Goal: Task Accomplishment & Management: Manage account settings

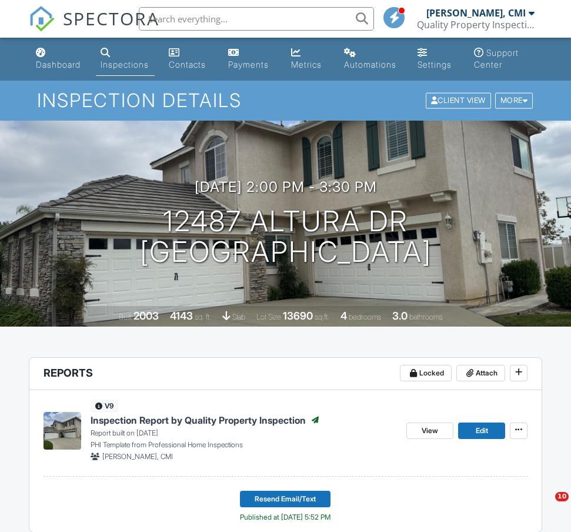
click at [75, 65] on div "Dashboard" at bounding box center [58, 64] width 45 height 10
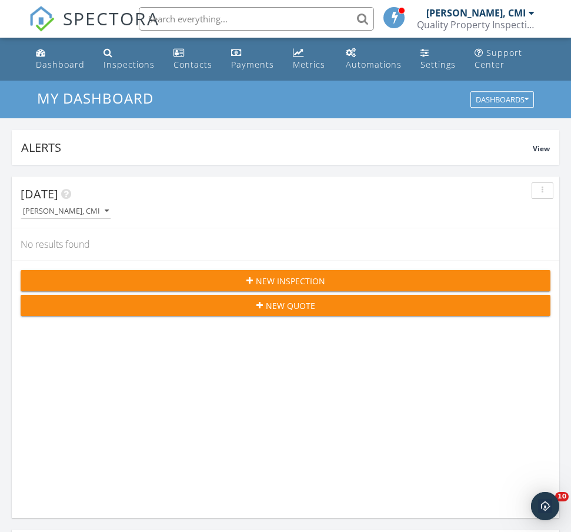
click at [246, 282] on div "New Inspection" at bounding box center [285, 281] width 511 height 12
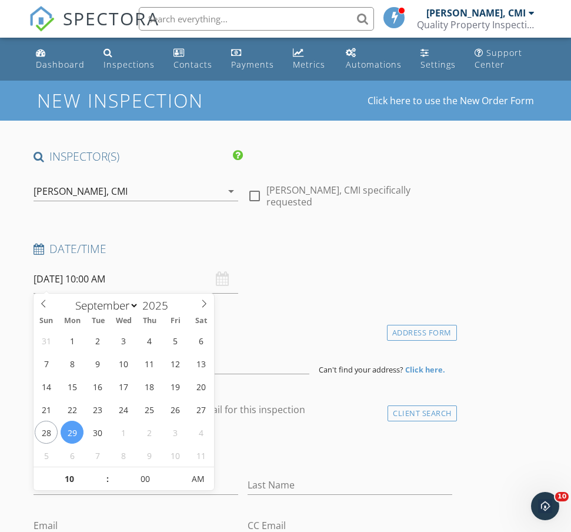
click at [154, 284] on input "[DATE] 10:00 AM" at bounding box center [136, 279] width 205 height 29
click at [294, 249] on h4 "Date/Time" at bounding box center [243, 248] width 419 height 15
click at [149, 281] on input "09/29/2025 10:00 AM" at bounding box center [136, 279] width 205 height 29
type input "09/26/2025 10:00 AM"
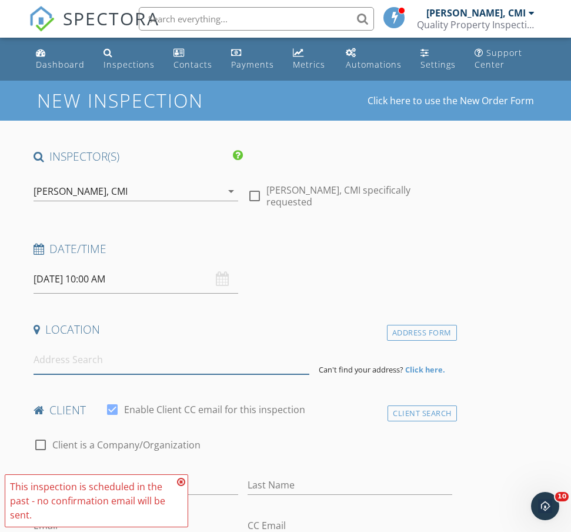
click at [114, 361] on input at bounding box center [172, 359] width 276 height 29
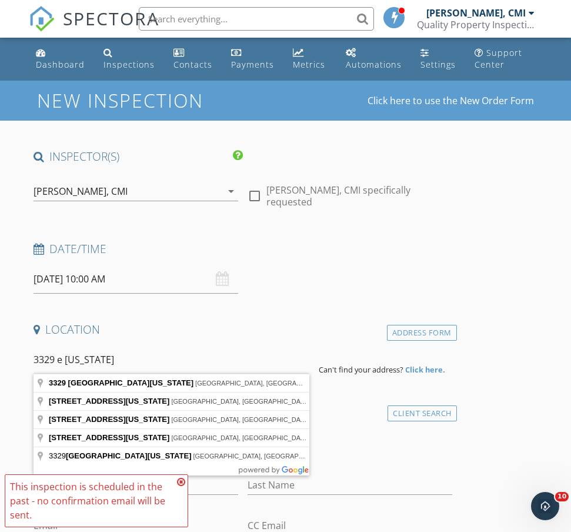
type input "3329 East Virginia Avenue, West Covina, CA, USA"
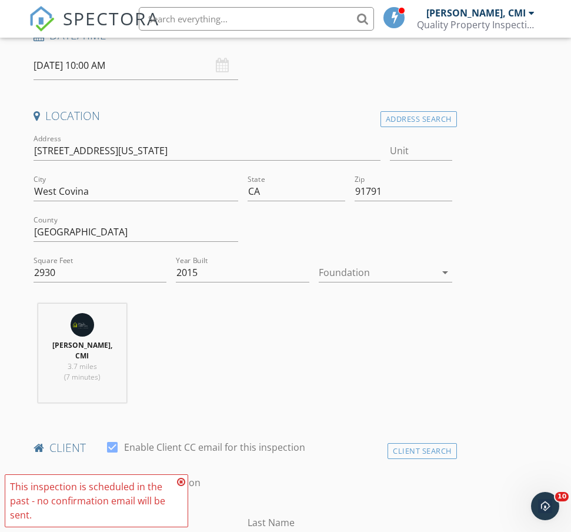
scroll to position [229, 0]
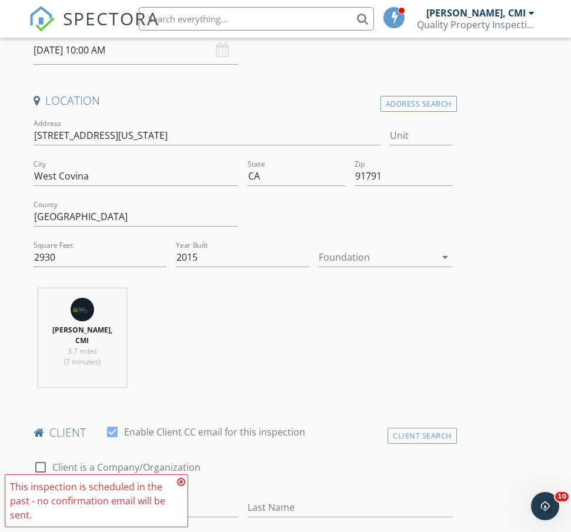
click at [358, 259] on div at bounding box center [377, 257] width 117 height 19
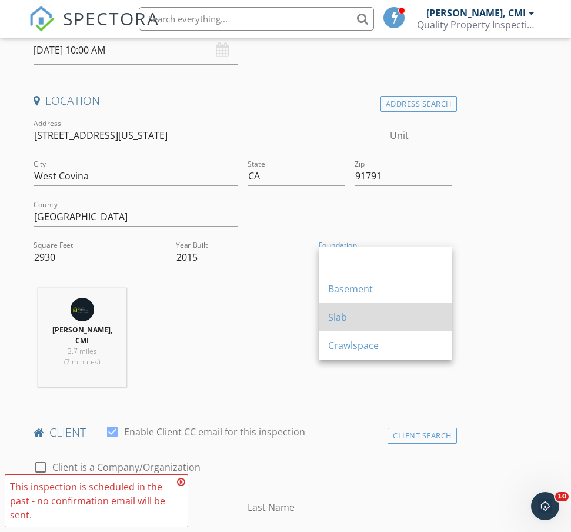
click at [361, 316] on div "Slab" at bounding box center [385, 317] width 115 height 14
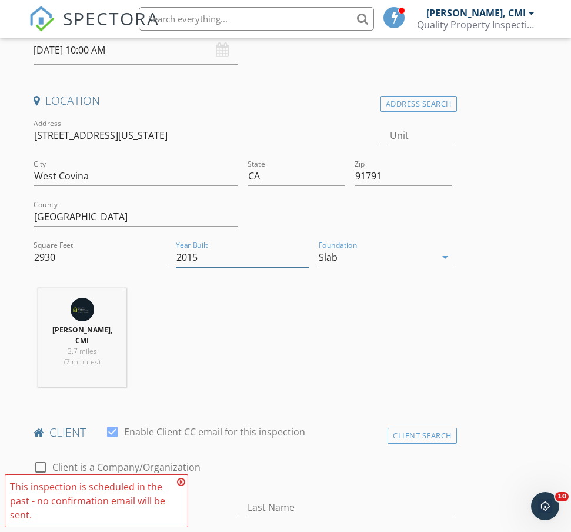
click at [249, 264] on input "2015" at bounding box center [243, 257] width 134 height 19
click at [272, 332] on div "Tien Yih, CMI 3.7 miles (7 minutes)" at bounding box center [243, 342] width 428 height 108
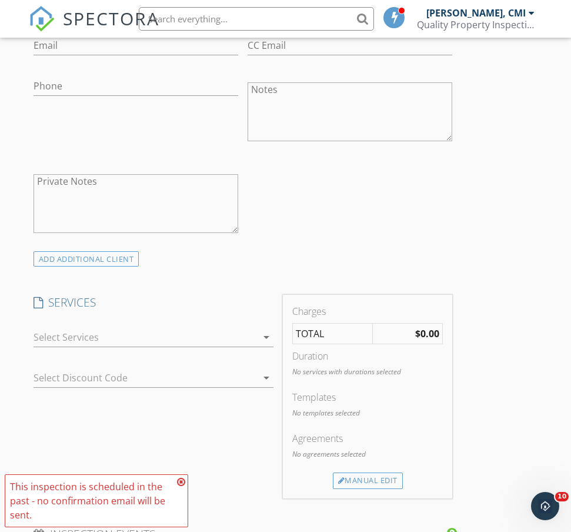
scroll to position [790, 0]
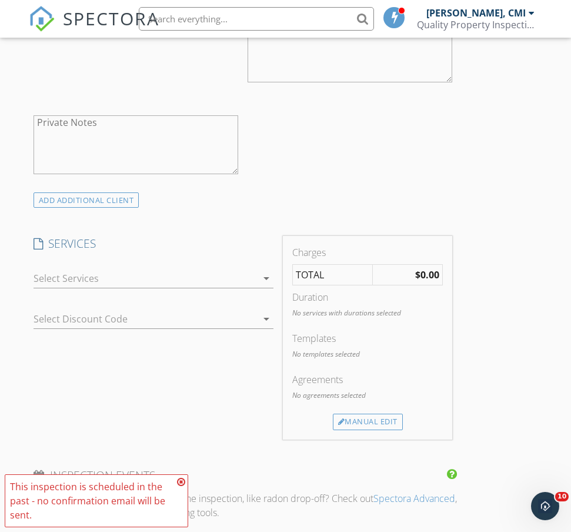
click at [204, 279] on div "arrow_drop_down" at bounding box center [154, 284] width 241 height 31
click at [204, 269] on div at bounding box center [146, 278] width 224 height 19
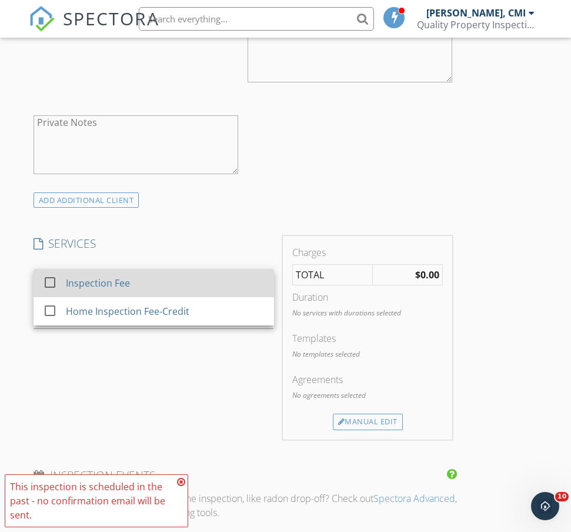
click at [179, 271] on div "Inspection Fee" at bounding box center [165, 283] width 199 height 24
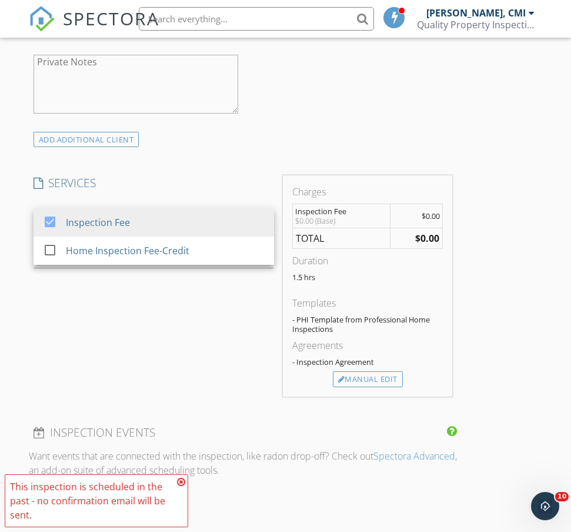
scroll to position [855, 0]
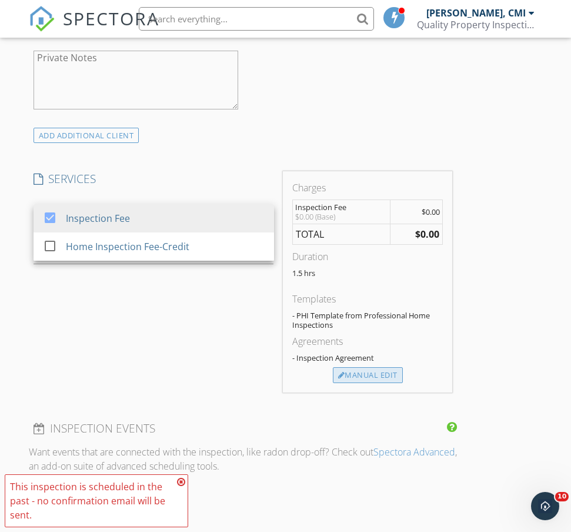
click at [374, 367] on div "Manual Edit" at bounding box center [368, 375] width 70 height 16
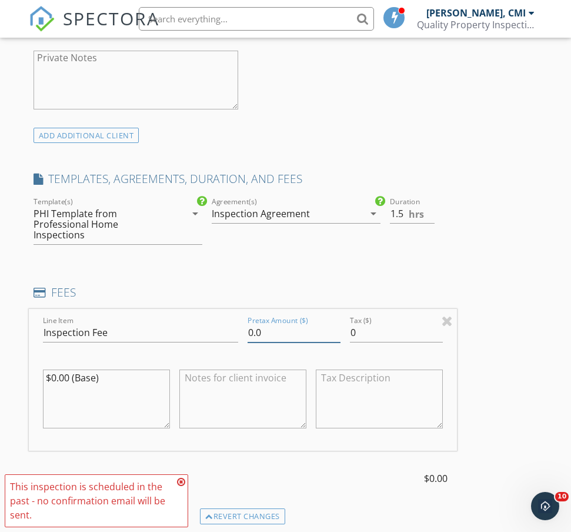
drag, startPoint x: 279, startPoint y: 314, endPoint x: 224, endPoint y: 313, distance: 55.3
click at [224, 313] on div "Line Item Inspection Fee Pretax Amount ($) 0.0 Tax ($) 0 $0.00 (Base)" at bounding box center [243, 380] width 428 height 142
type input "750"
click at [239, 285] on h4 "FEES" at bounding box center [243, 292] width 419 height 15
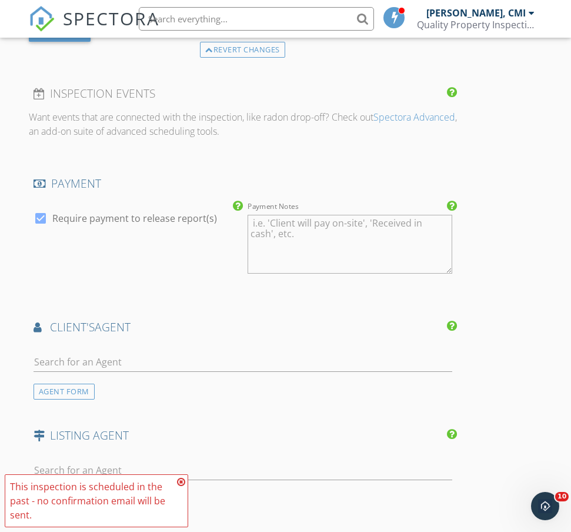
scroll to position [1333, 0]
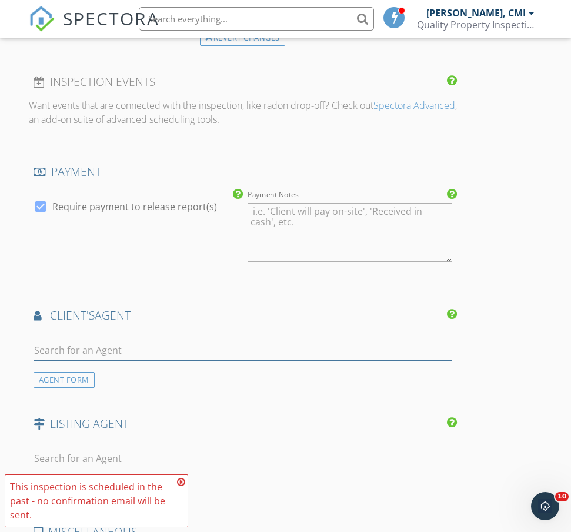
click at [179, 341] on input "text" at bounding box center [243, 350] width 419 height 19
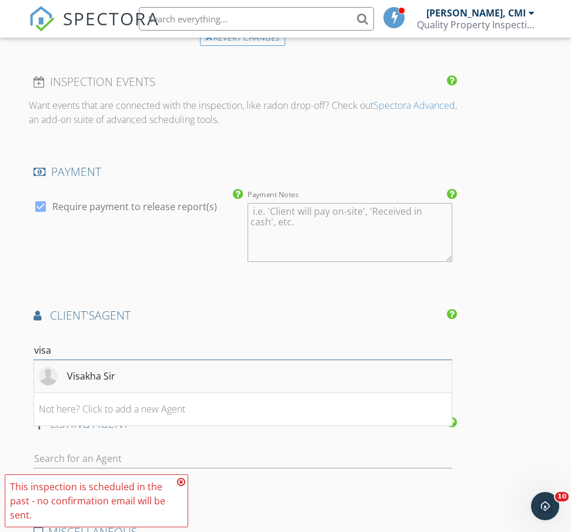
type input "visa"
click at [172, 360] on li "Visakha Sir" at bounding box center [243, 376] width 418 height 33
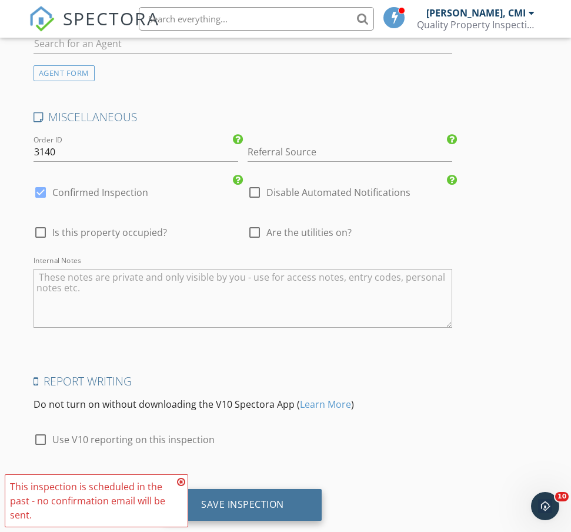
scroll to position [2015, 0]
click at [291, 489] on div "Save Inspection" at bounding box center [243, 505] width 158 height 32
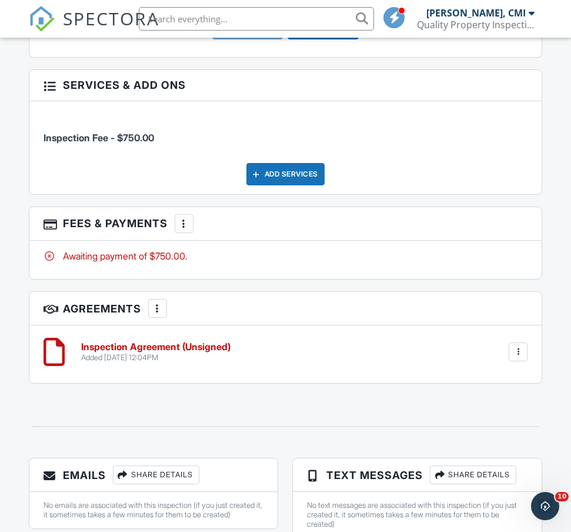
scroll to position [1513, 0]
click at [185, 224] on div at bounding box center [184, 223] width 12 height 12
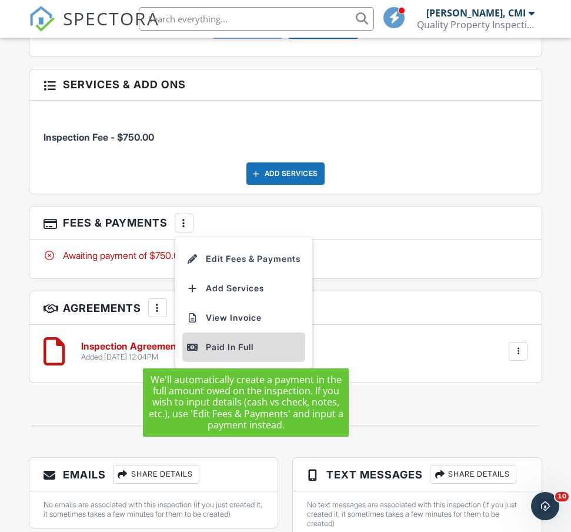
click at [226, 343] on div "Paid In Full" at bounding box center [244, 347] width 114 height 14
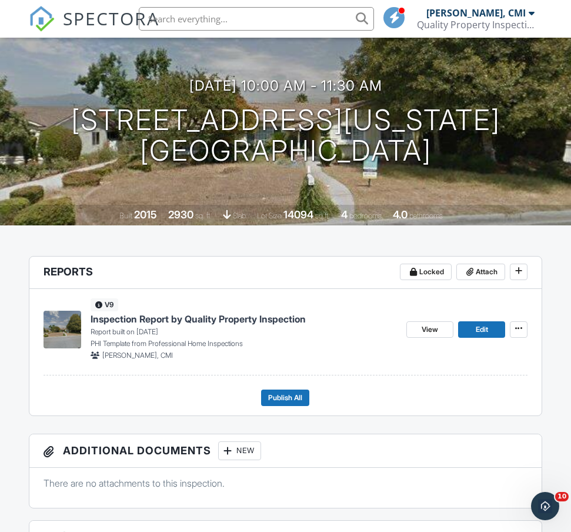
scroll to position [106, 0]
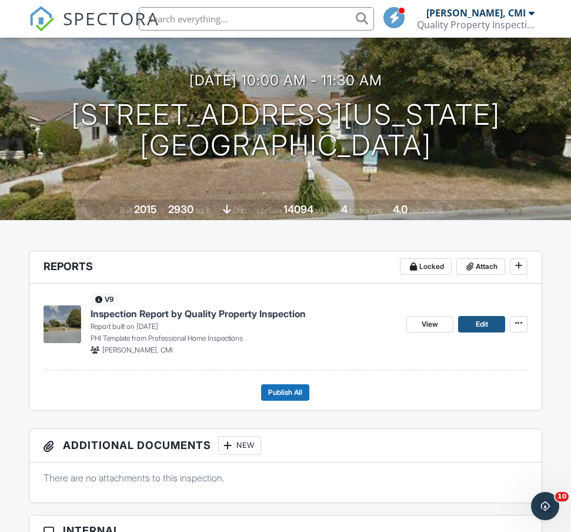
click at [472, 324] on link "Edit" at bounding box center [481, 324] width 47 height 16
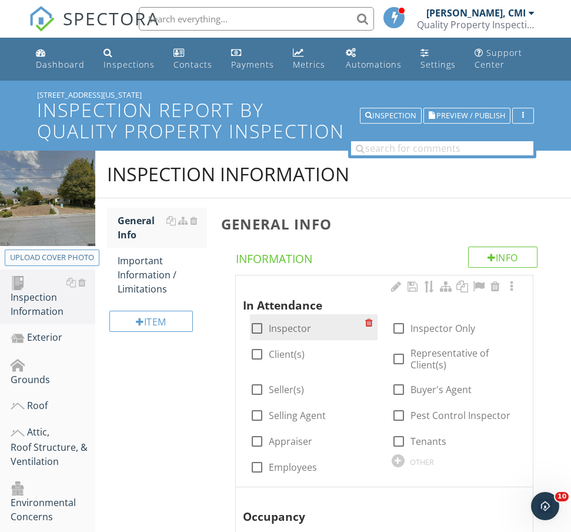
click at [283, 322] on label "Inspector" at bounding box center [290, 328] width 42 height 12
checkbox input "true"
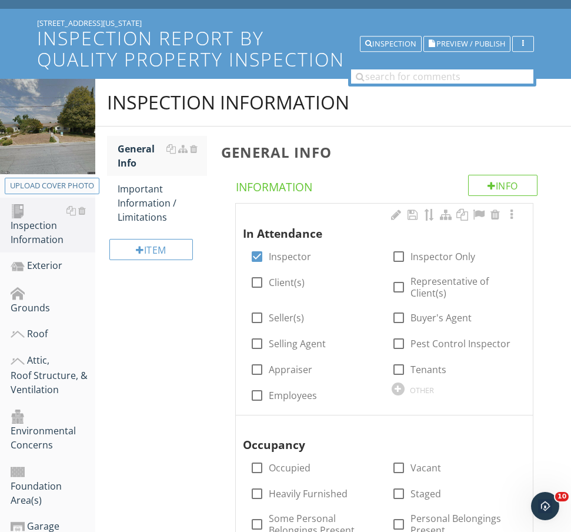
scroll to position [154, 0]
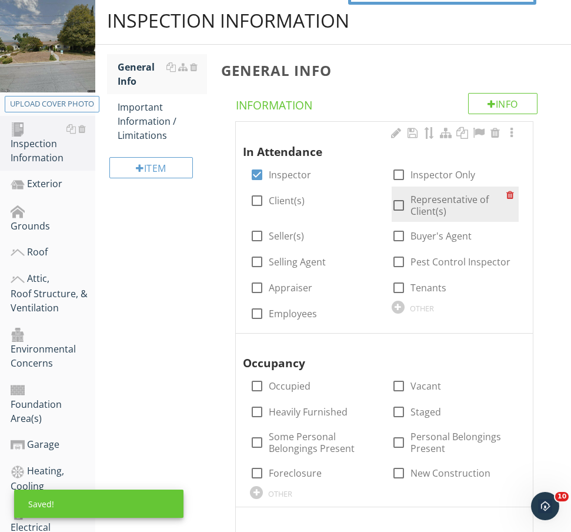
click at [421, 202] on label "Representative of Client(s)" at bounding box center [459, 206] width 96 height 24
checkbox input "false"
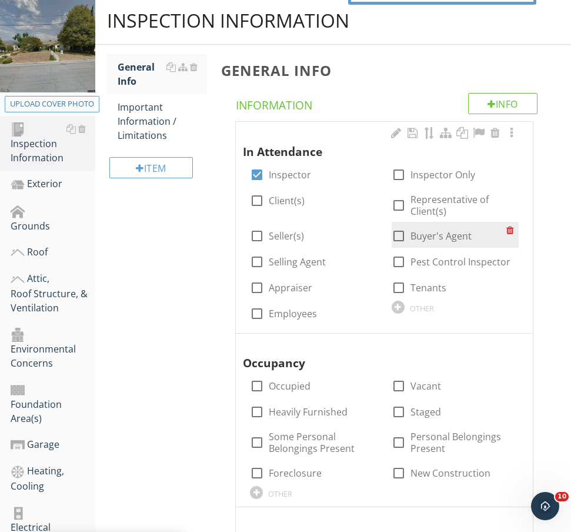
click at [412, 235] on label "Buyer's Agent" at bounding box center [441, 236] width 61 height 12
checkbox input "true"
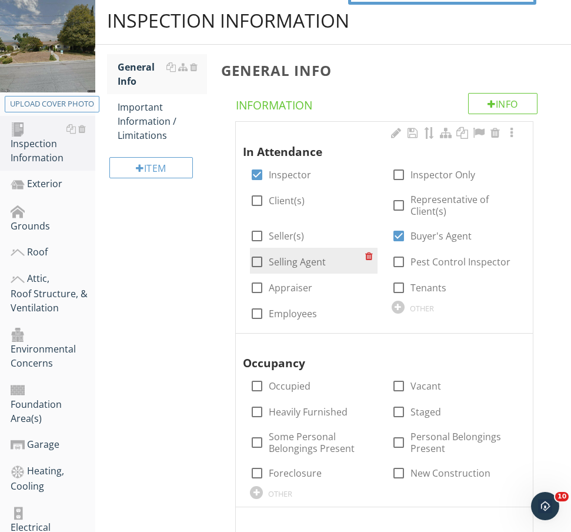
click at [315, 261] on label "Selling Agent" at bounding box center [297, 262] width 57 height 12
checkbox input "true"
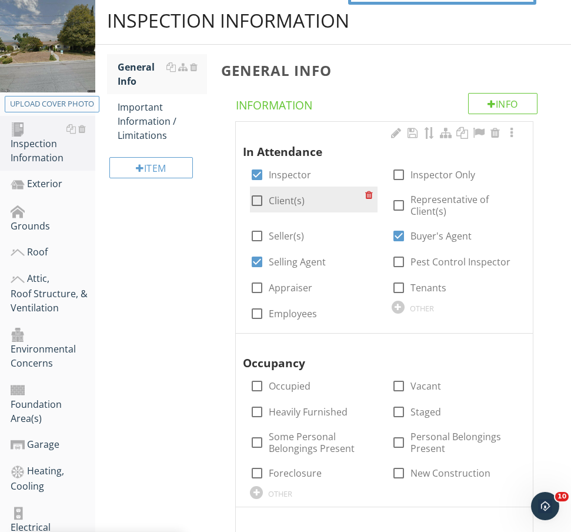
click at [290, 203] on label "Client(s)" at bounding box center [287, 201] width 36 height 12
checkbox input "true"
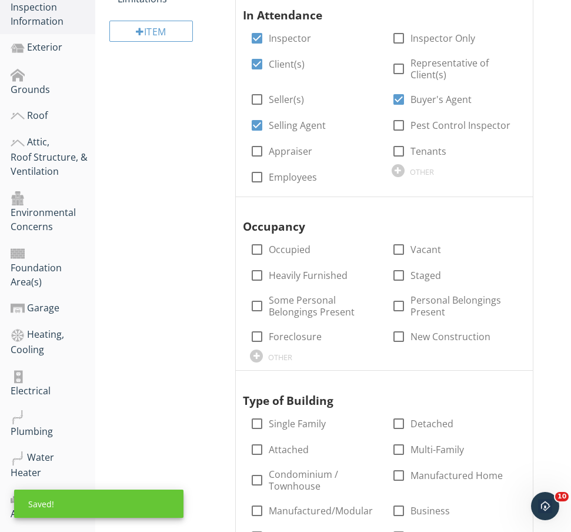
scroll to position [329, 0]
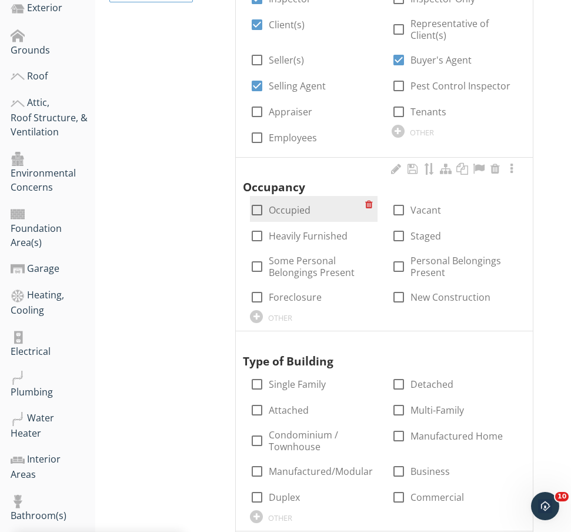
click at [291, 204] on label "Occupied" at bounding box center [290, 210] width 42 height 12
checkbox input "true"
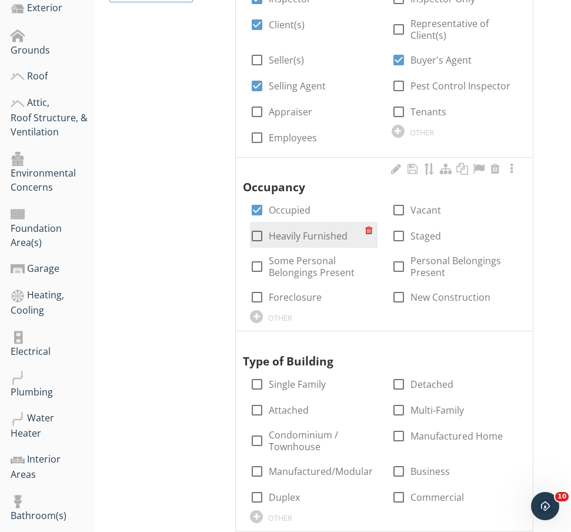
click at [315, 235] on label "Heavily Furnished" at bounding box center [308, 236] width 79 height 12
checkbox input "true"
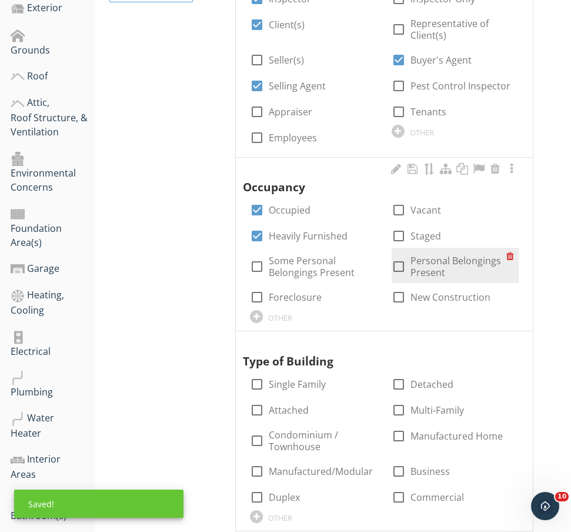
click at [408, 255] on div "check_box_outline_blank Personal Belongings Present" at bounding box center [449, 267] width 115 height 24
click at [403, 266] on div at bounding box center [399, 266] width 20 height 20
checkbox input "true"
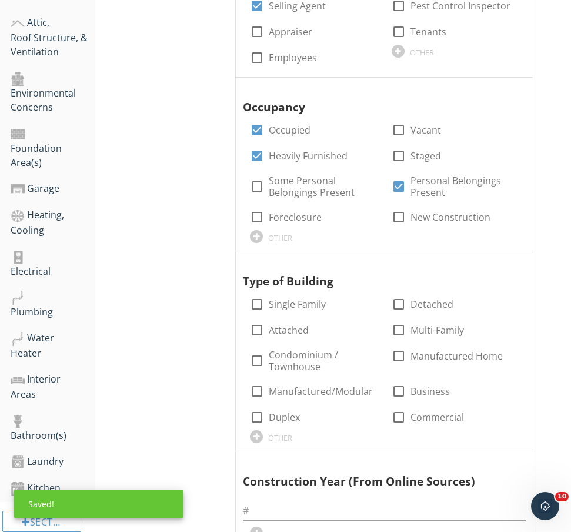
scroll to position [548, 0]
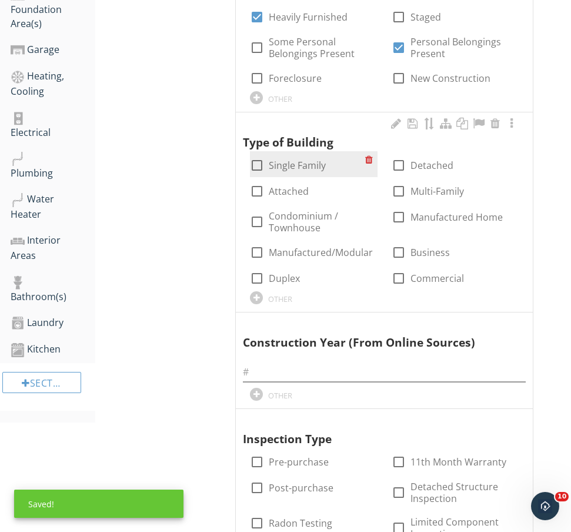
click at [296, 159] on label "Single Family" at bounding box center [297, 165] width 57 height 12
checkbox input "true"
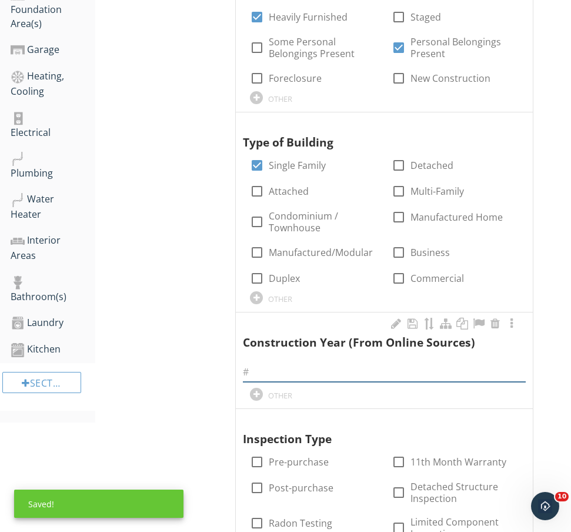
click at [312, 369] on input "text" at bounding box center [384, 371] width 283 height 19
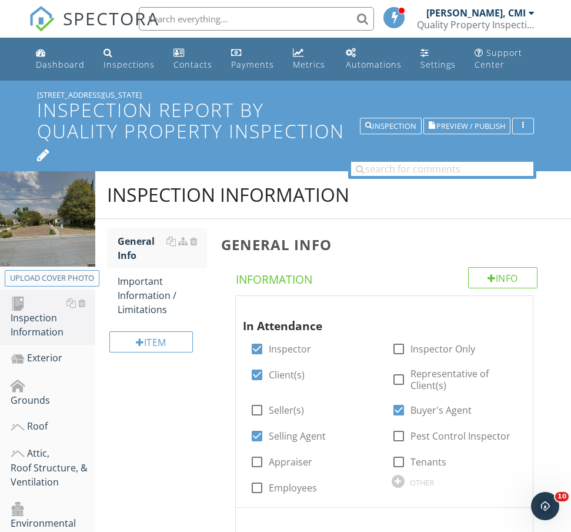
scroll to position [0, 0]
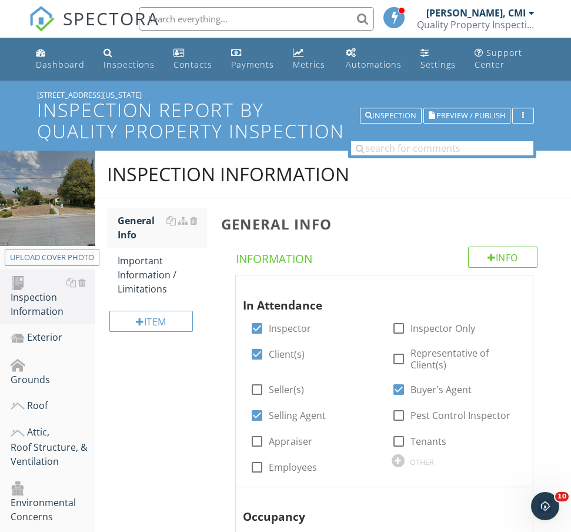
drag, startPoint x: 119, startPoint y: 95, endPoint x: 28, endPoint y: 98, distance: 91.8
click at [28, 98] on div "3329 E Virginia Ave Inspection Report by Quality Property Inspection Inspection…" at bounding box center [285, 115] width 571 height 69
copy div "[STREET_ADDRESS][US_STATE]"
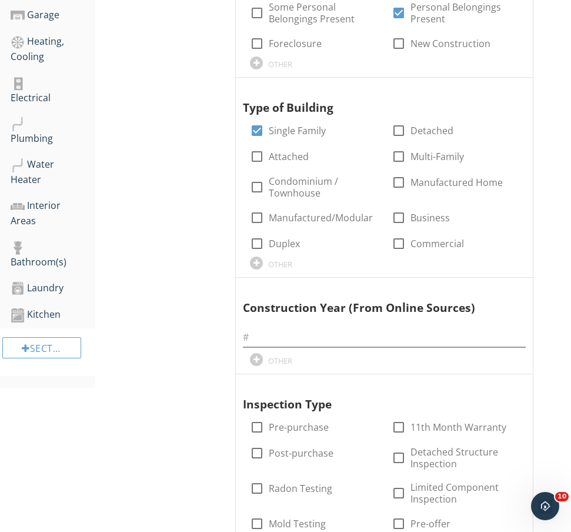
scroll to position [712, 0]
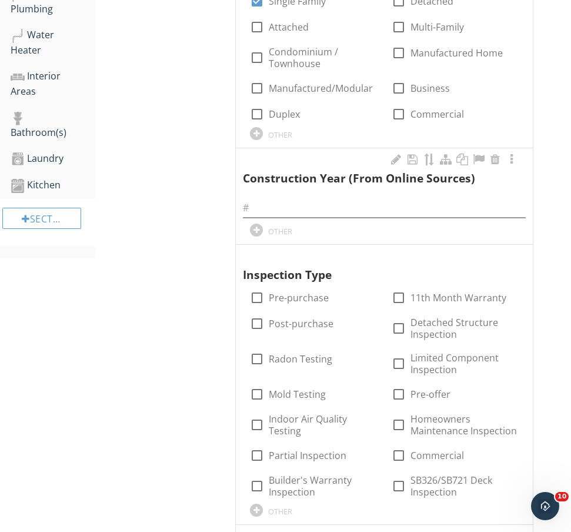
click at [306, 204] on input "text" at bounding box center [384, 207] width 283 height 19
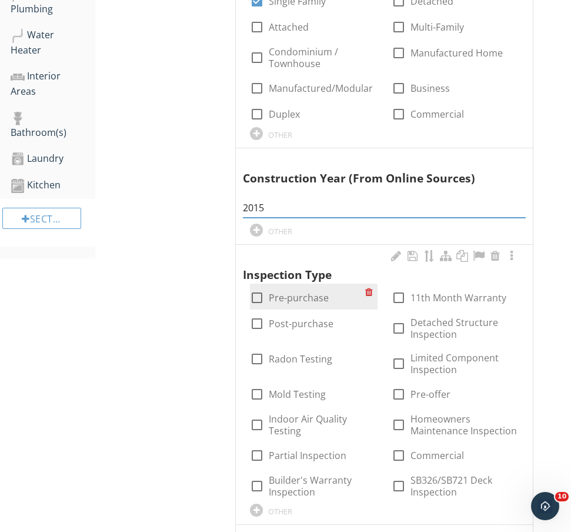
type input "2015"
click at [288, 294] on label "Pre-purchase" at bounding box center [299, 298] width 60 height 12
checkbox input "true"
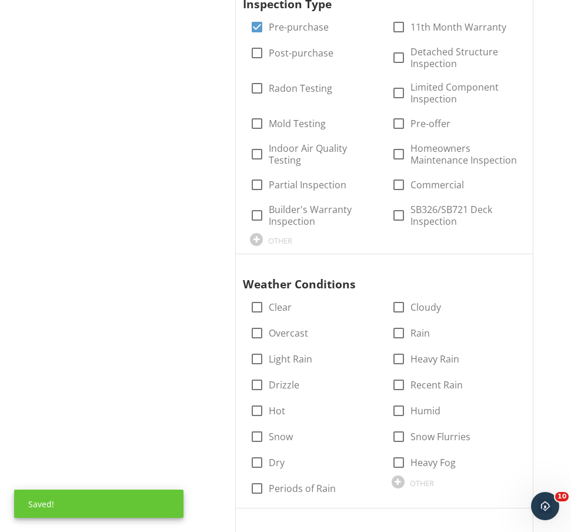
scroll to position [1055, 0]
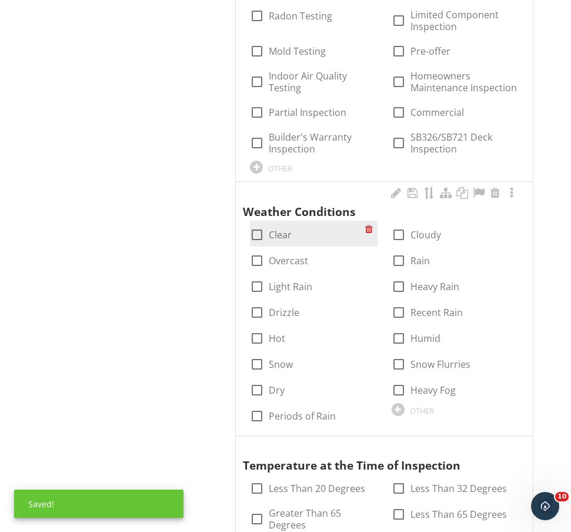
click at [287, 229] on label "Clear" at bounding box center [280, 235] width 23 height 12
checkbox input "true"
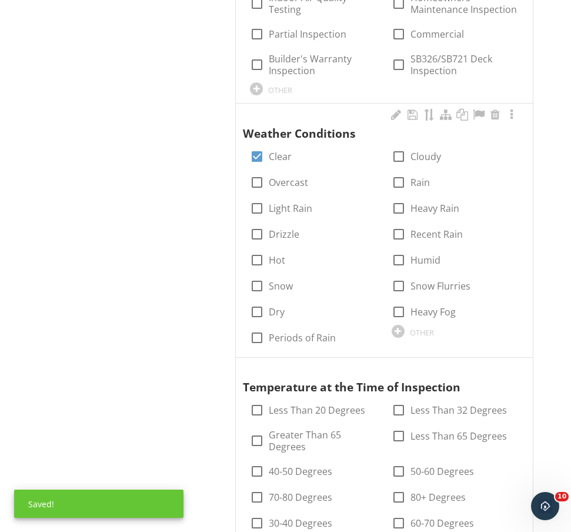
scroll to position [1345, 0]
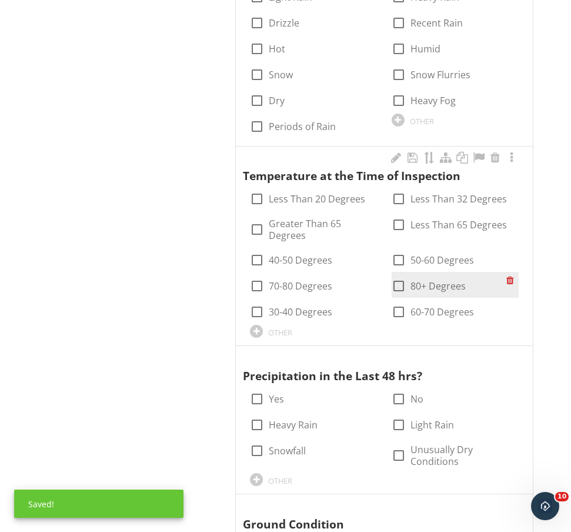
click at [393, 277] on div at bounding box center [399, 286] width 20 height 20
checkbox input "true"
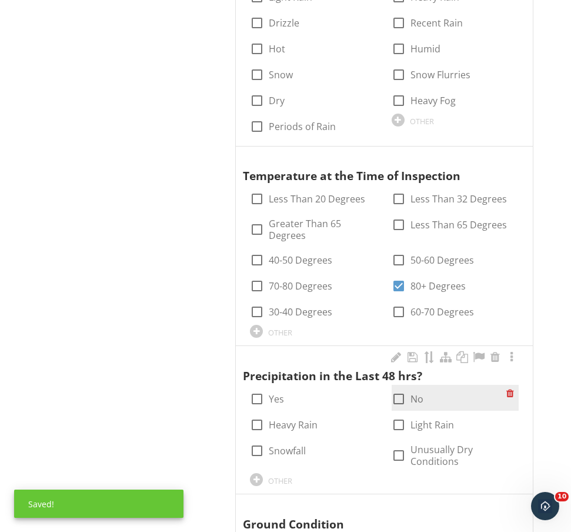
click at [401, 391] on div at bounding box center [399, 399] width 20 height 20
checkbox input "true"
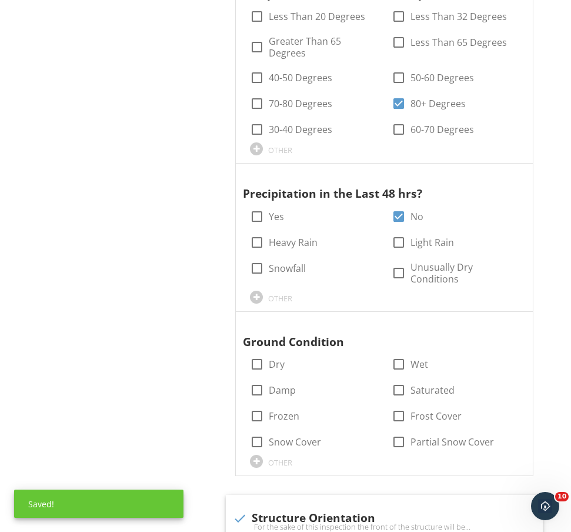
scroll to position [1599, 0]
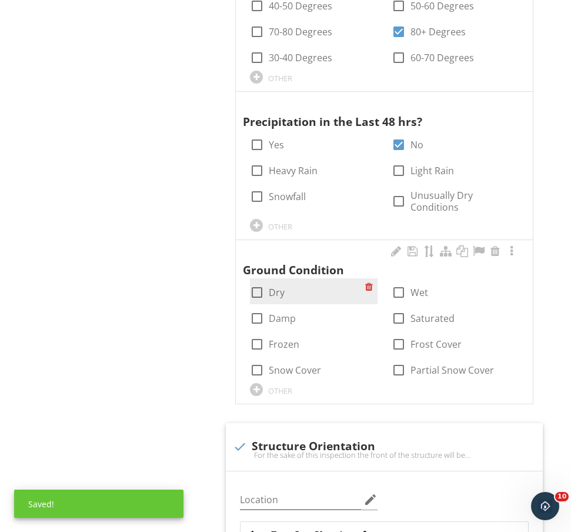
click at [270, 286] on label "Dry" at bounding box center [277, 292] width 16 height 12
checkbox input "true"
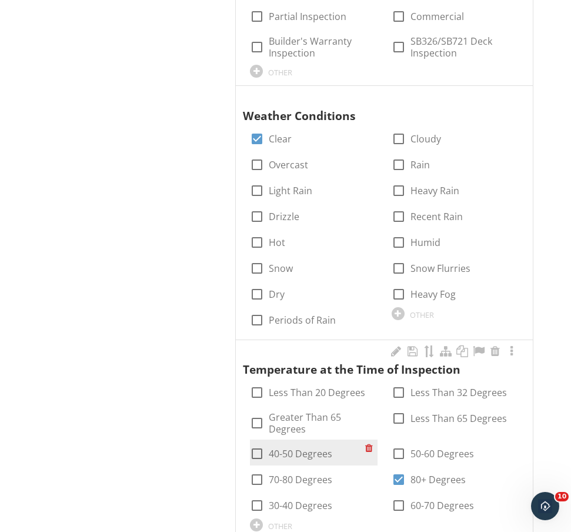
scroll to position [1081, 0]
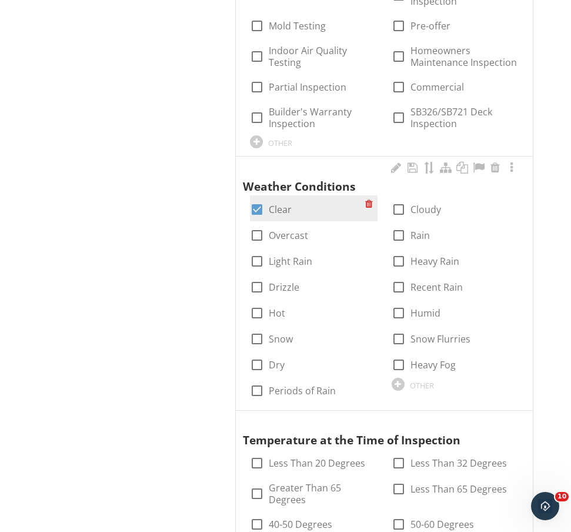
click at [280, 204] on label "Clear" at bounding box center [280, 210] width 23 height 12
checkbox input "false"
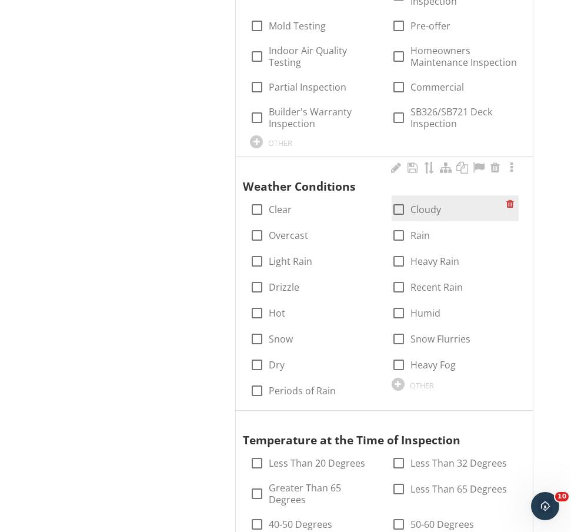
click at [413, 206] on label "Cloudy" at bounding box center [426, 210] width 31 height 12
checkbox input "true"
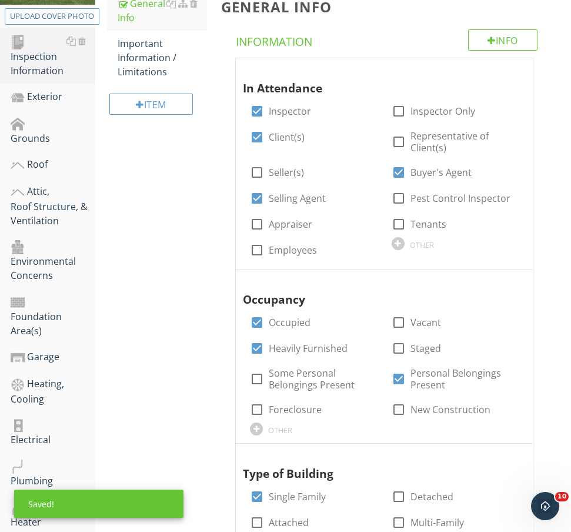
scroll to position [280, 0]
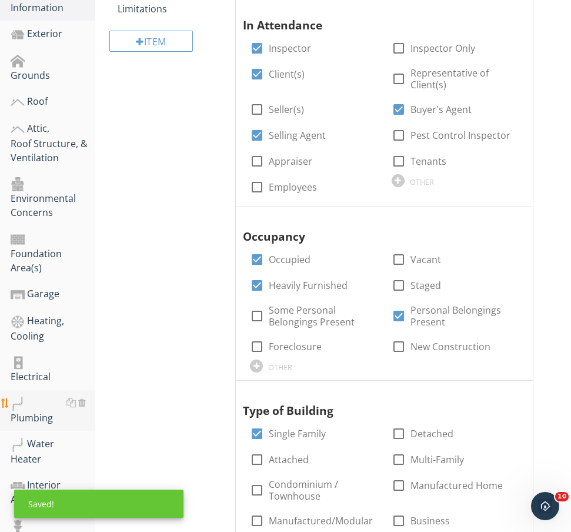
click at [42, 395] on div "Plumbing" at bounding box center [53, 409] width 85 height 29
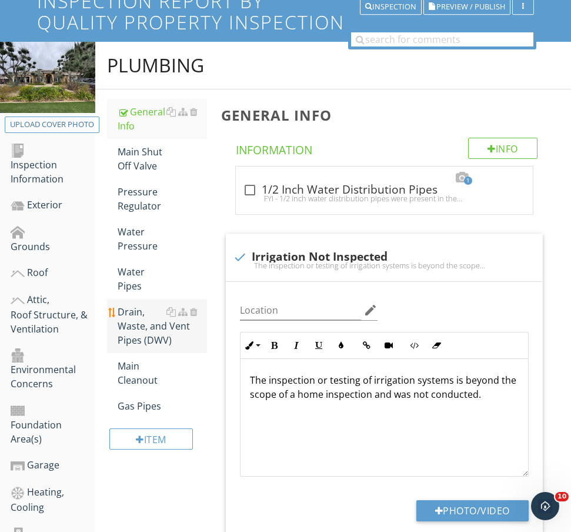
scroll to position [102, 0]
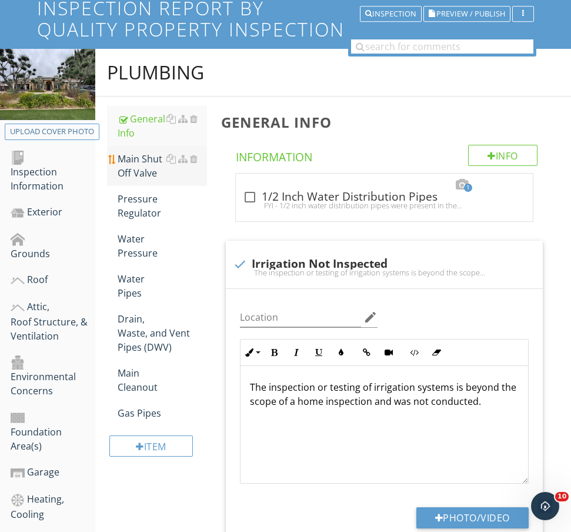
click at [142, 166] on div "Main Shut Off Valve" at bounding box center [162, 166] width 89 height 28
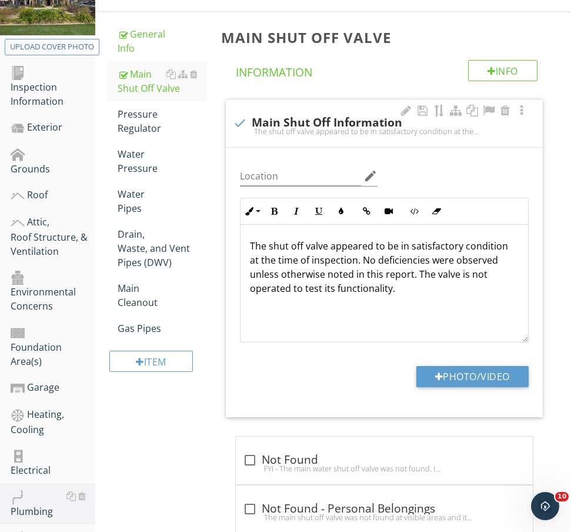
scroll to position [186, 0]
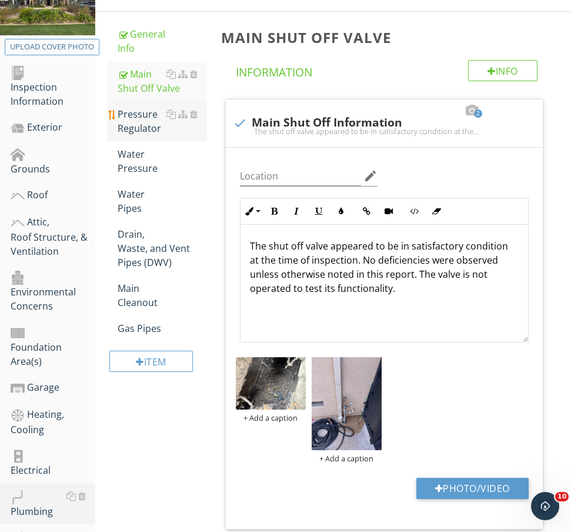
click at [149, 126] on div "Pressure Regulator" at bounding box center [162, 121] width 89 height 28
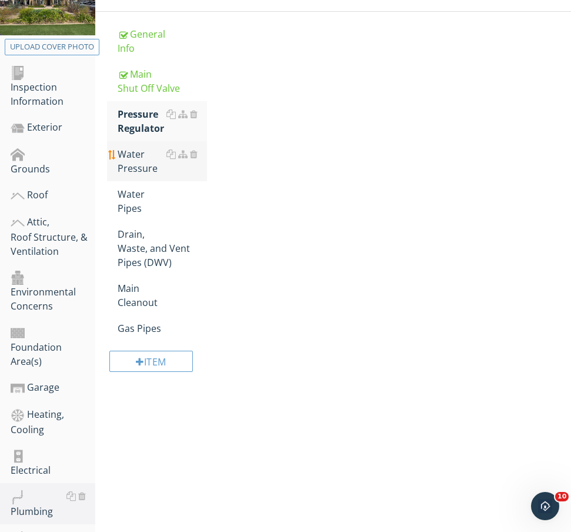
click at [151, 150] on div "Water Pressure" at bounding box center [162, 161] width 89 height 28
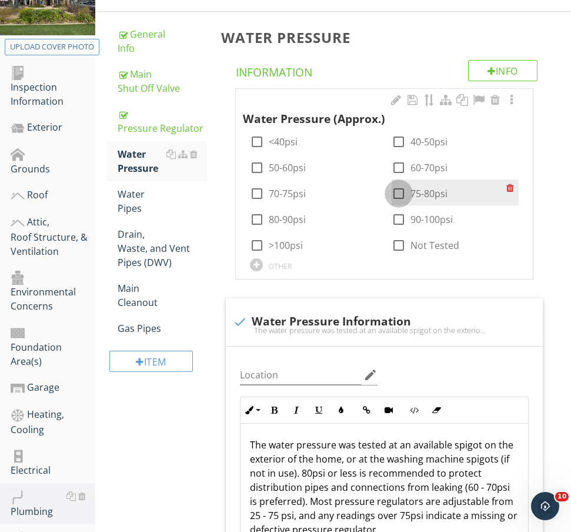
click at [405, 189] on div at bounding box center [399, 194] width 20 height 20
checkbox input "true"
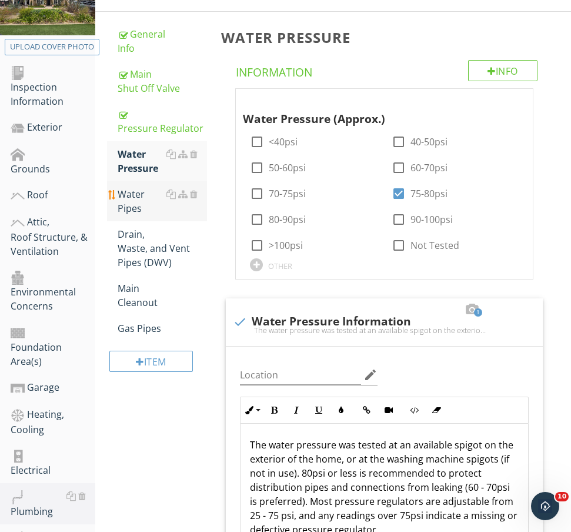
click at [142, 201] on div "Water Pipes" at bounding box center [162, 201] width 89 height 28
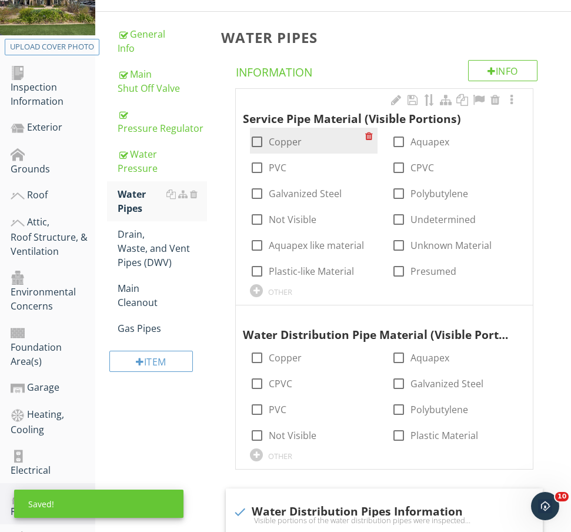
click at [288, 141] on label "Copper" at bounding box center [285, 142] width 33 height 12
checkbox input "true"
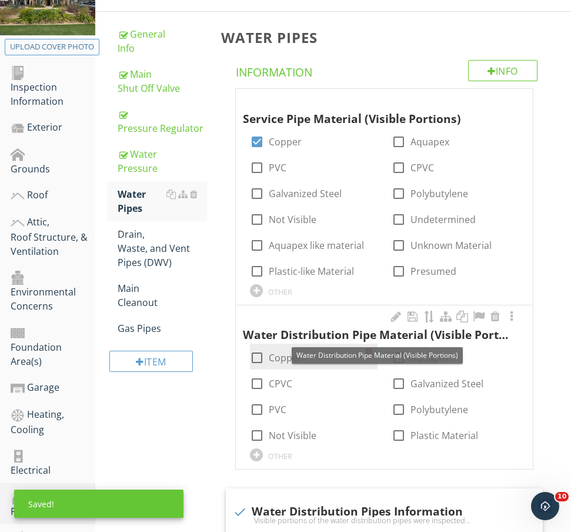
click at [281, 355] on label "Copper" at bounding box center [285, 358] width 33 height 12
checkbox input "true"
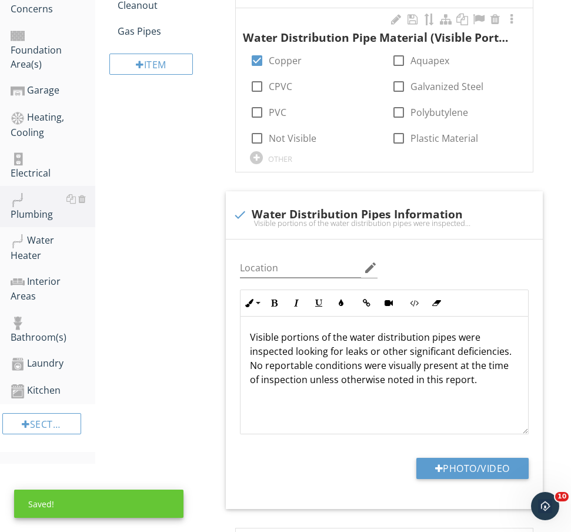
scroll to position [1, 0]
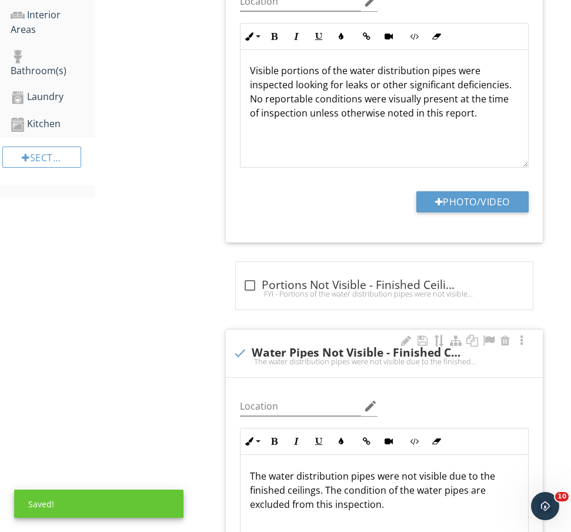
click at [271, 359] on div "The water distribution pipes were not visible due to the finished ceilings. The…" at bounding box center [384, 360] width 303 height 9
checkbox input "true"
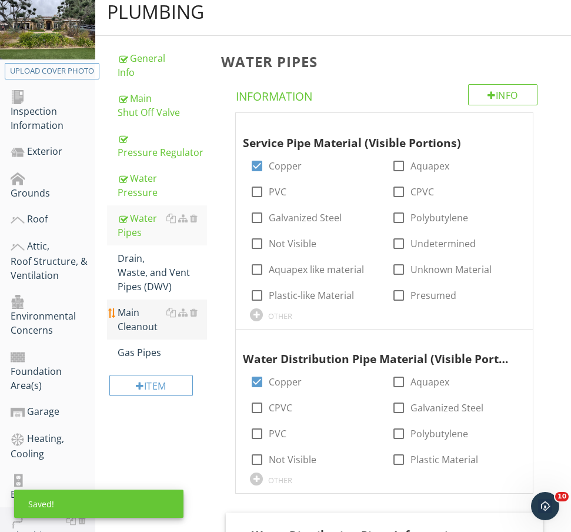
scroll to position [146, 0]
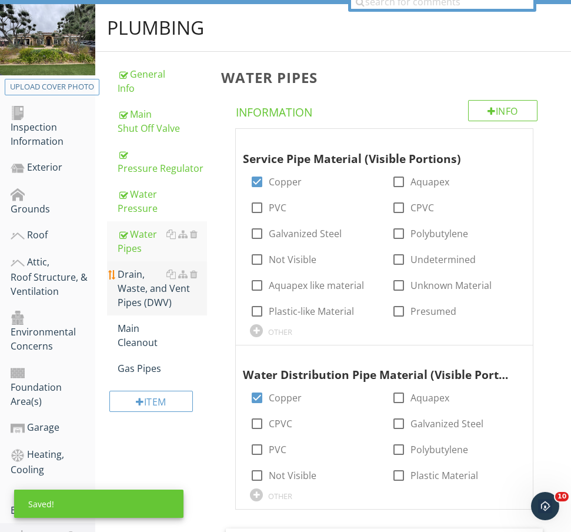
click at [154, 282] on div "Drain, Waste, and Vent Pipes (DWV)" at bounding box center [162, 288] width 89 height 42
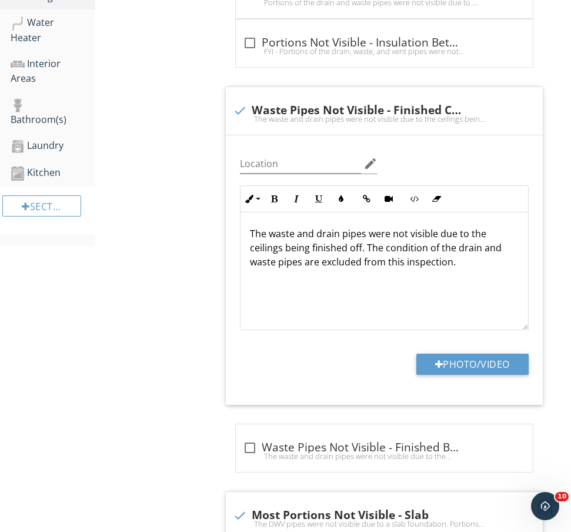
scroll to position [683, 0]
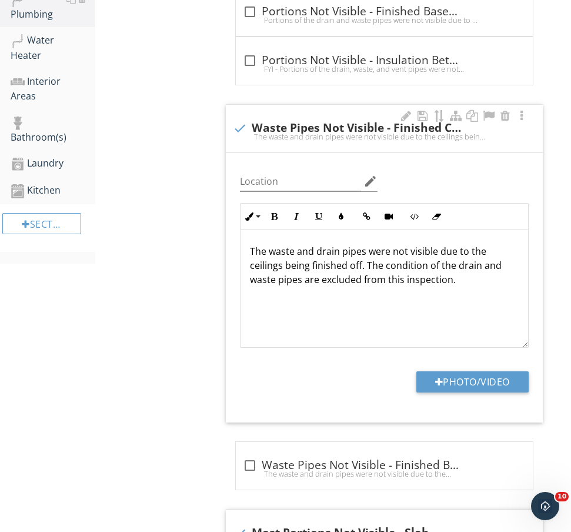
click at [286, 119] on div "check Waste Pipes Not Visible - Finished Ceilings" at bounding box center [384, 127] width 303 height 16
checkbox input "true"
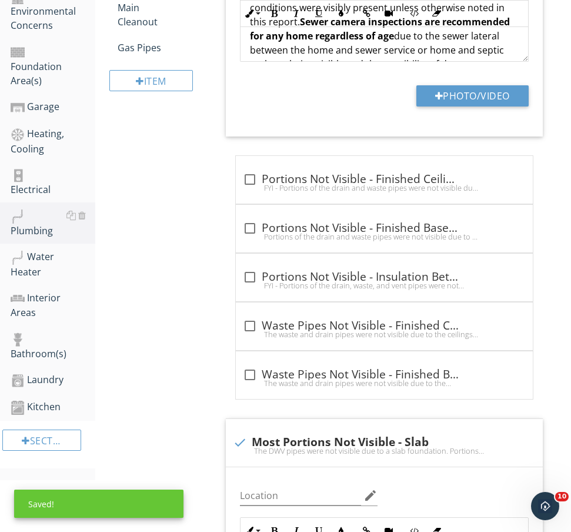
scroll to position [376, 0]
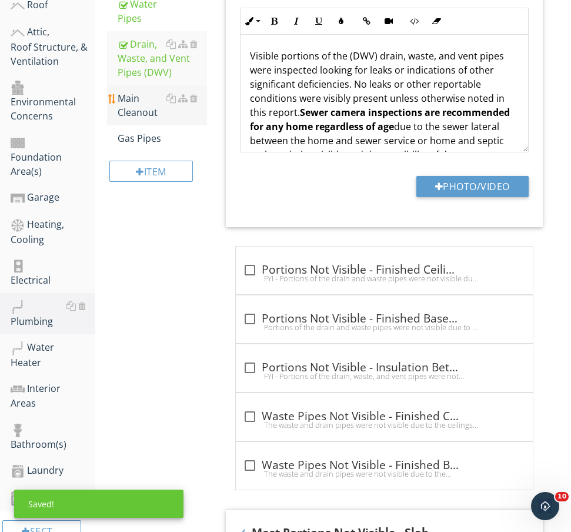
click at [142, 110] on div "Main Cleanout" at bounding box center [162, 105] width 89 height 28
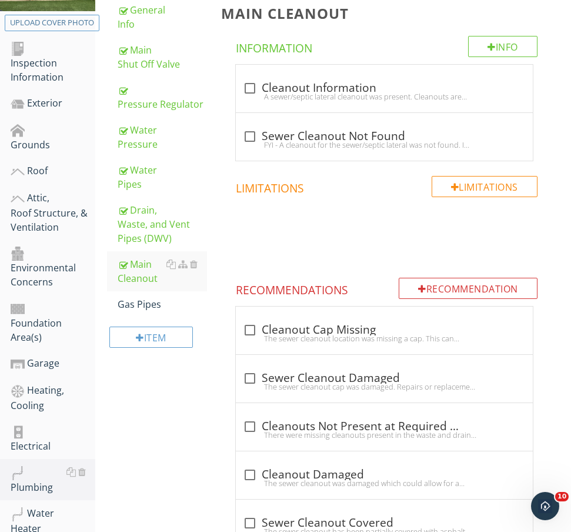
scroll to position [192, 0]
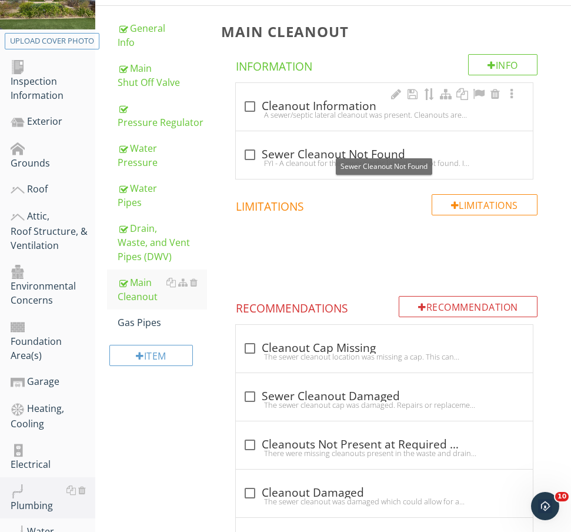
click at [335, 104] on div "check_box_outline_blank Cleanout Information" at bounding box center [384, 106] width 283 height 14
checkbox input "true"
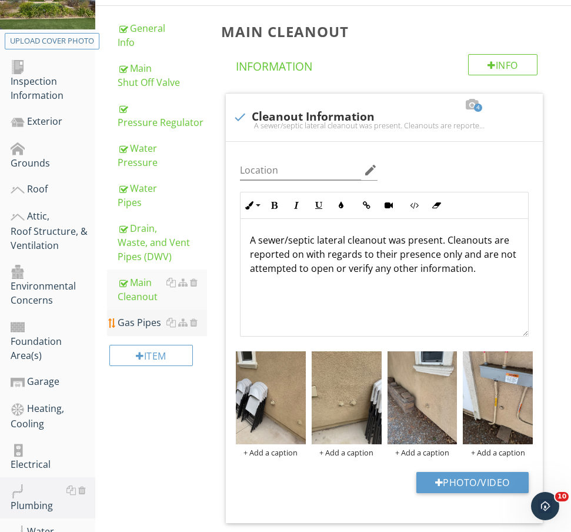
click at [144, 328] on div "Gas Pipes" at bounding box center [162, 322] width 89 height 14
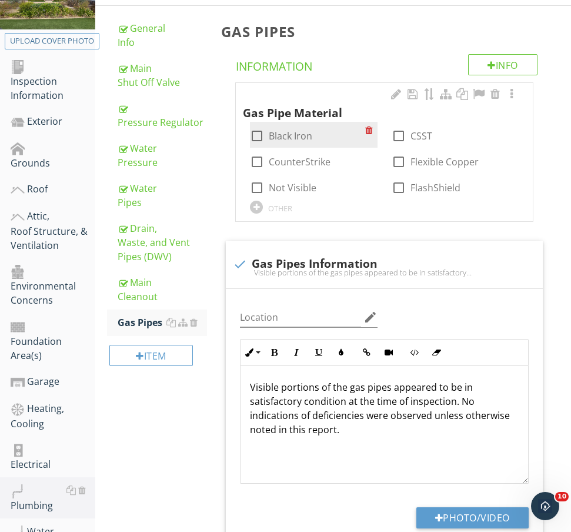
click at [281, 138] on label "Black Iron" at bounding box center [291, 136] width 44 height 12
checkbox input "true"
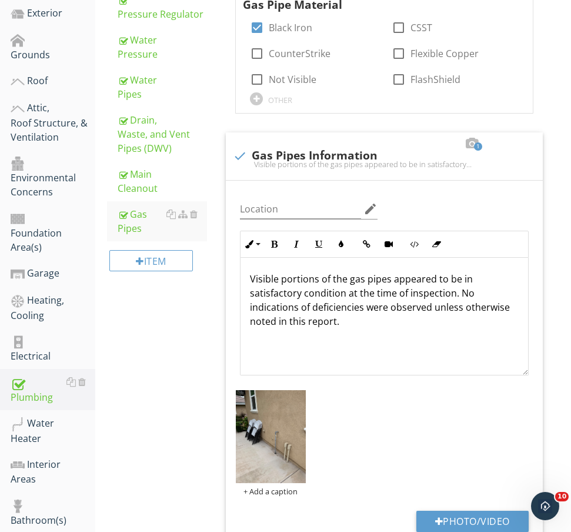
scroll to position [306, 0]
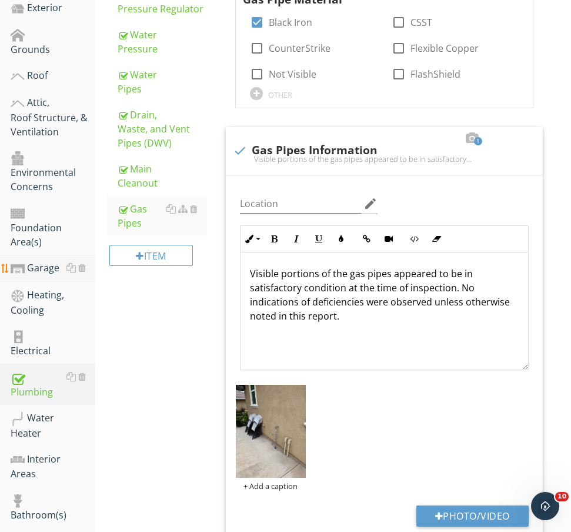
click at [35, 261] on div "Garage" at bounding box center [53, 268] width 85 height 15
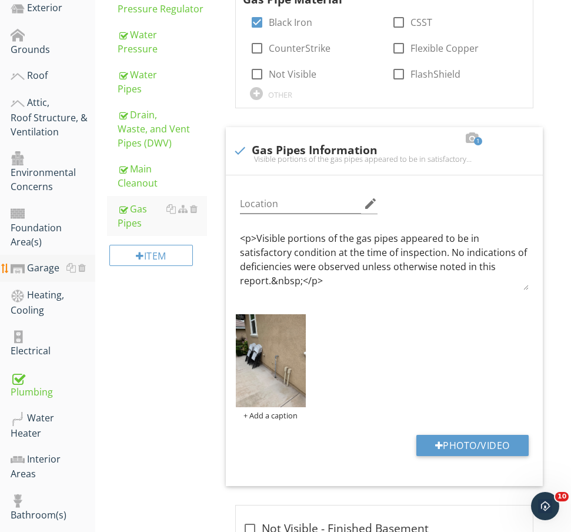
click at [35, 261] on div "Garage" at bounding box center [53, 268] width 85 height 15
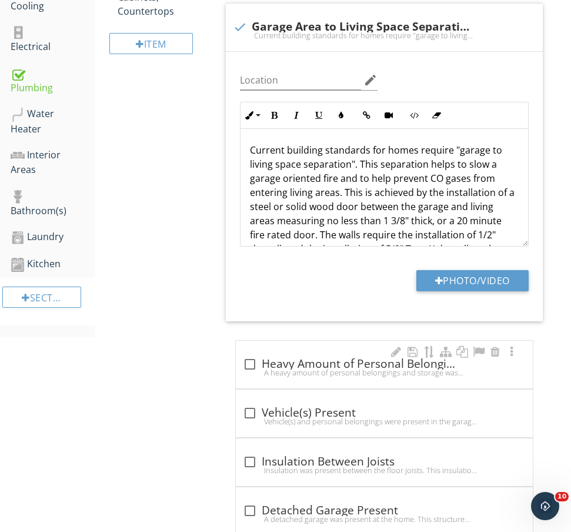
click at [335, 357] on div "check_box_outline_blank Heavy Amount of Personal Belongings Present" at bounding box center [384, 364] width 283 height 14
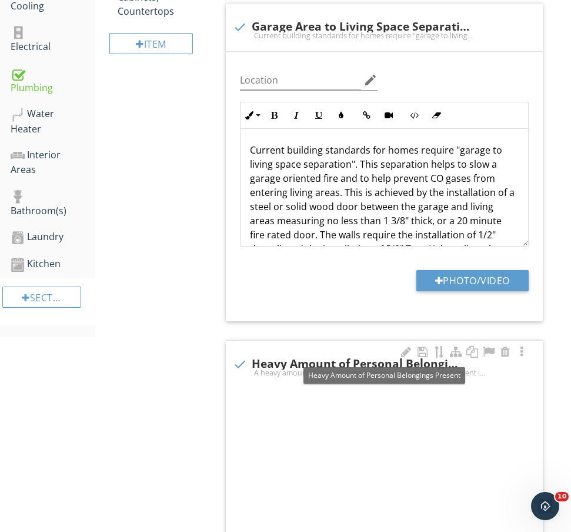
checkbox input "true"
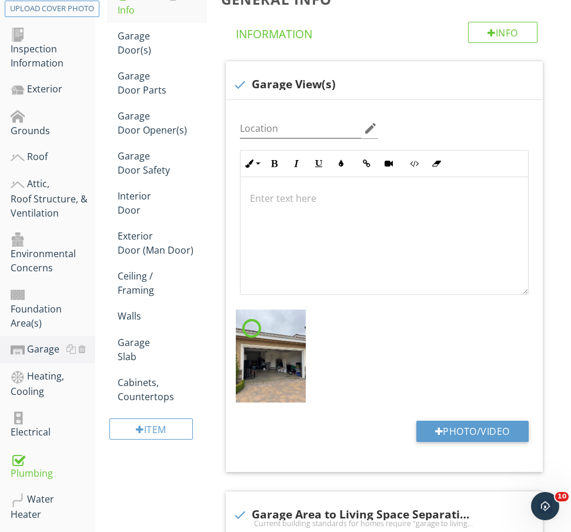
scroll to position [214, 0]
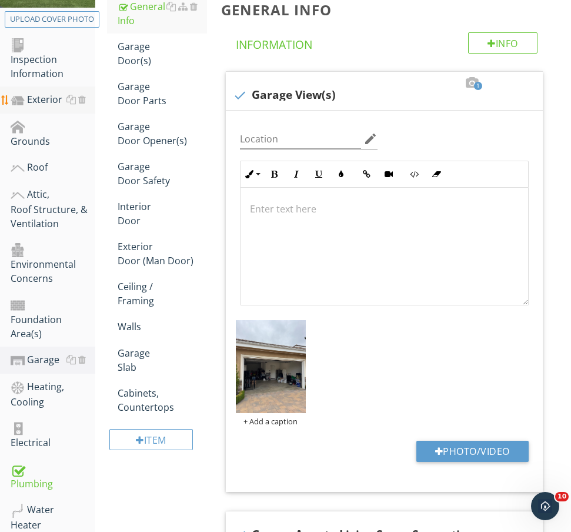
click at [42, 99] on div "Exterior" at bounding box center [53, 99] width 85 height 15
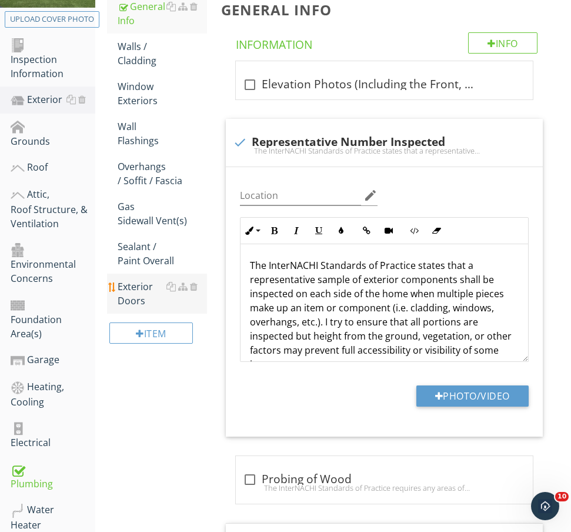
click at [132, 301] on div "Exterior Doors" at bounding box center [162, 293] width 89 height 28
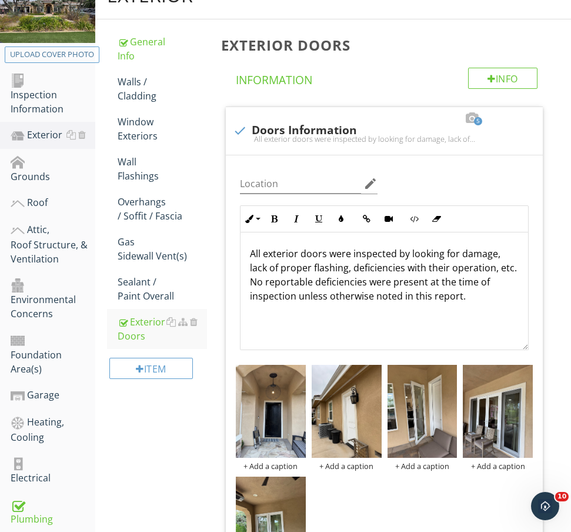
scroll to position [131, 0]
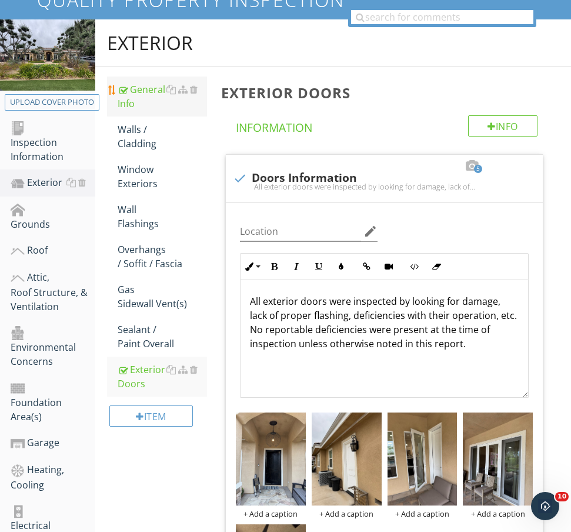
click at [138, 96] on div "General Info" at bounding box center [162, 96] width 89 height 28
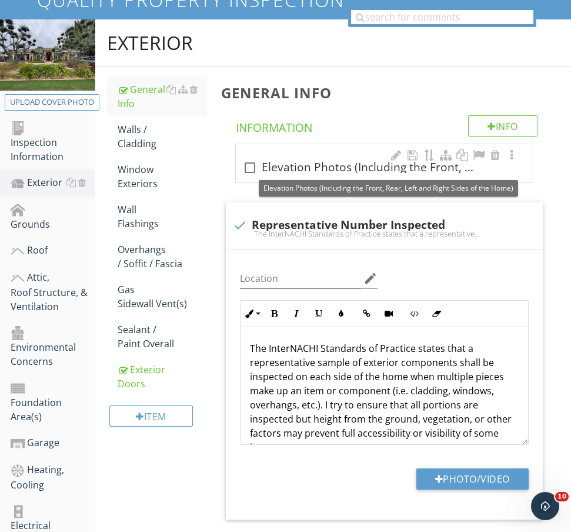
click at [333, 161] on div "check_box_outline_blank Elevation Photos (Including the Front, Rear, Left and R…" at bounding box center [384, 168] width 283 height 14
checkbox input "true"
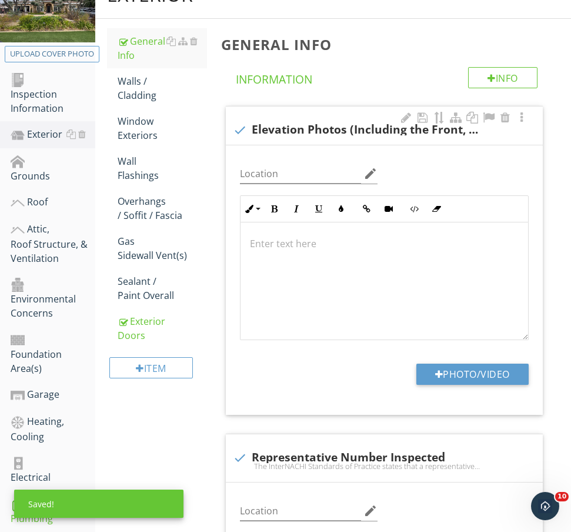
scroll to position [203, 0]
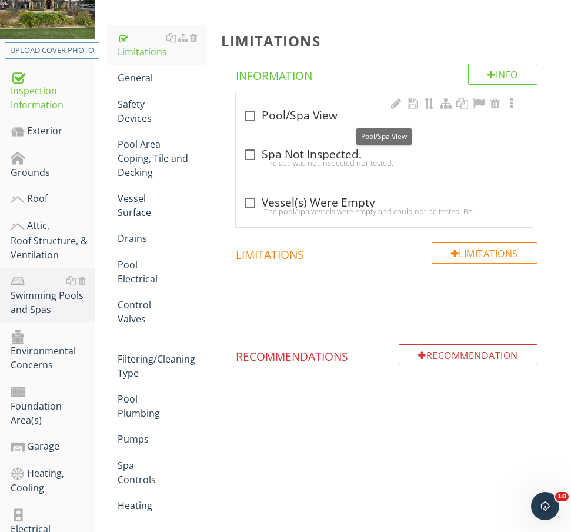
click at [267, 106] on div "check_box_outline_blank Pool/Spa View" at bounding box center [384, 114] width 283 height 16
checkbox input "true"
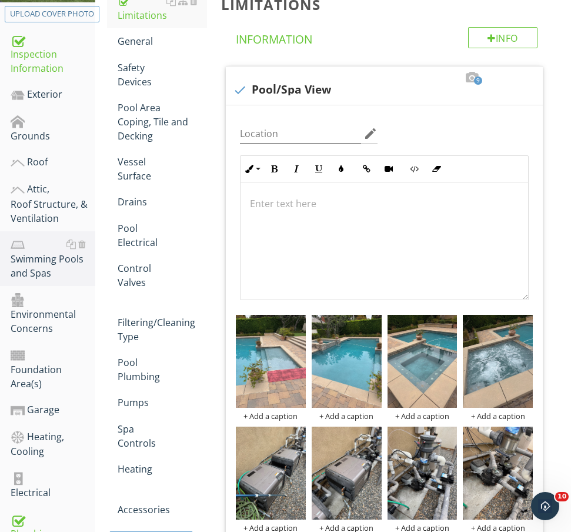
scroll to position [225, 0]
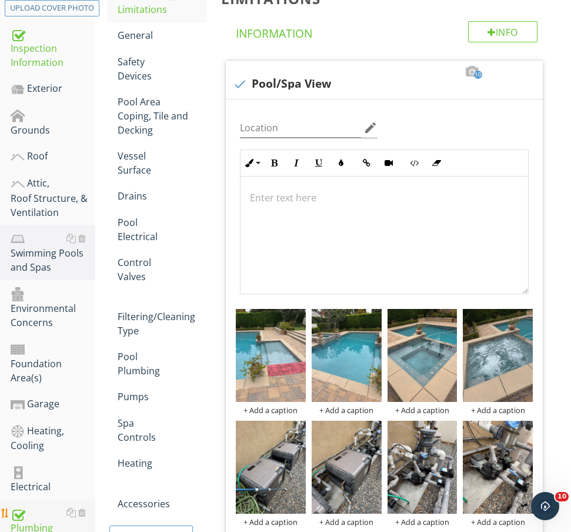
click at [41, 505] on div "Plumbing" at bounding box center [53, 519] width 85 height 29
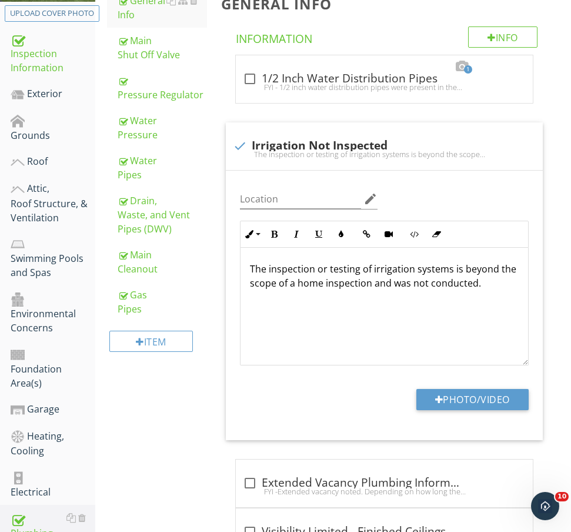
scroll to position [218, 0]
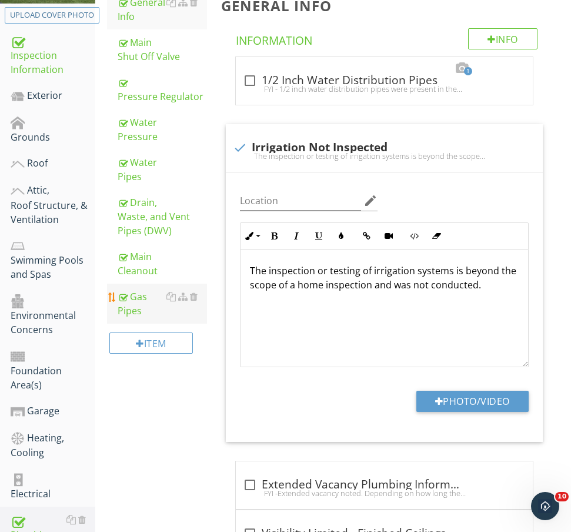
click at [146, 309] on div "Gas Pipes" at bounding box center [162, 303] width 89 height 28
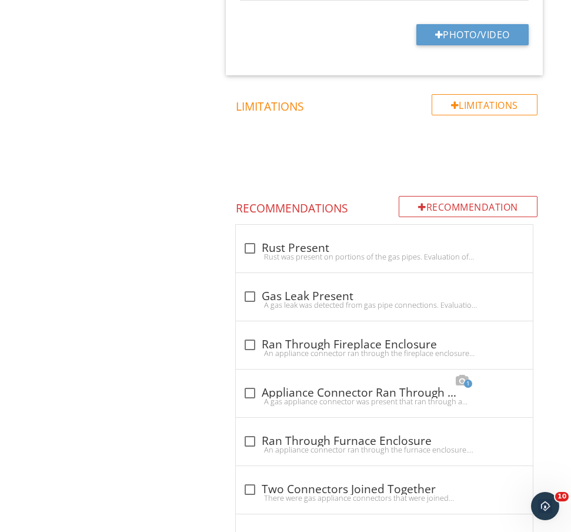
scroll to position [1552, 0]
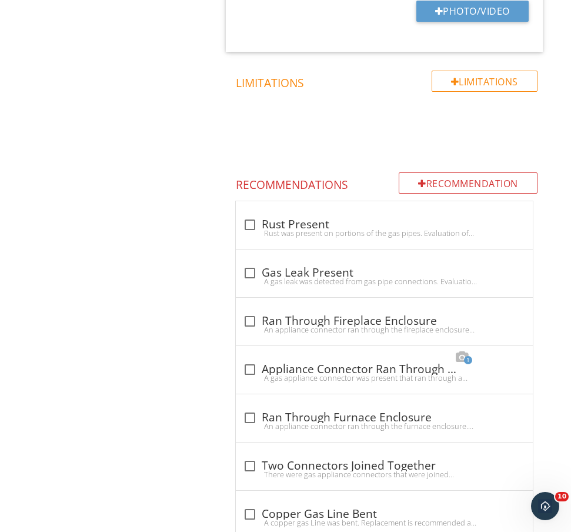
click at [288, 194] on div "Recommendation Recommendations check_box_outline_blank Rust Present Rust was pr…" at bounding box center [386, 495] width 331 height 646
click at [284, 221] on div "check_box_outline_blank Rust Present" at bounding box center [384, 225] width 283 height 14
checkbox input "true"
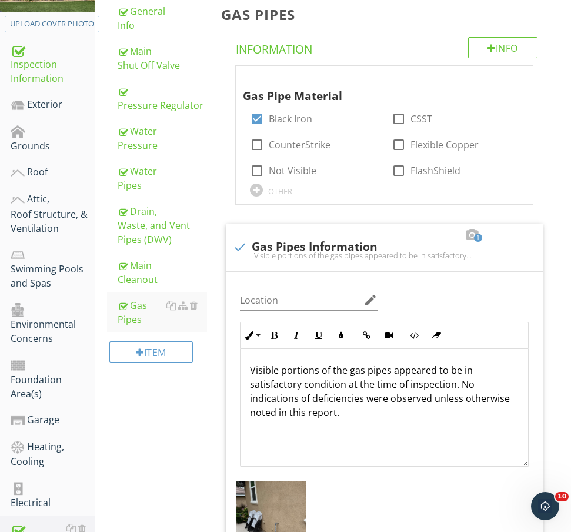
scroll to position [199, 0]
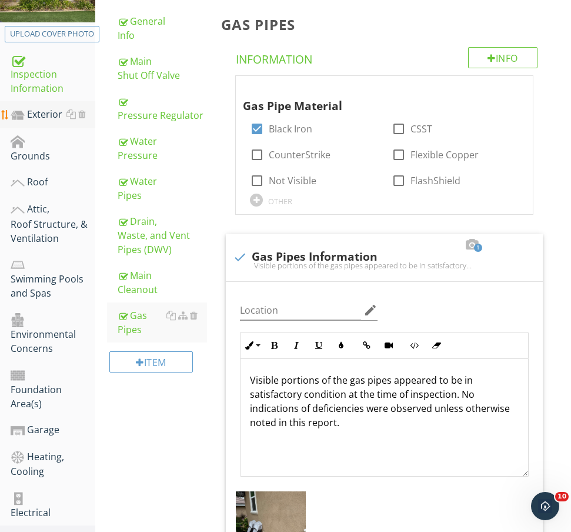
click at [45, 117] on div "Exterior" at bounding box center [53, 114] width 85 height 15
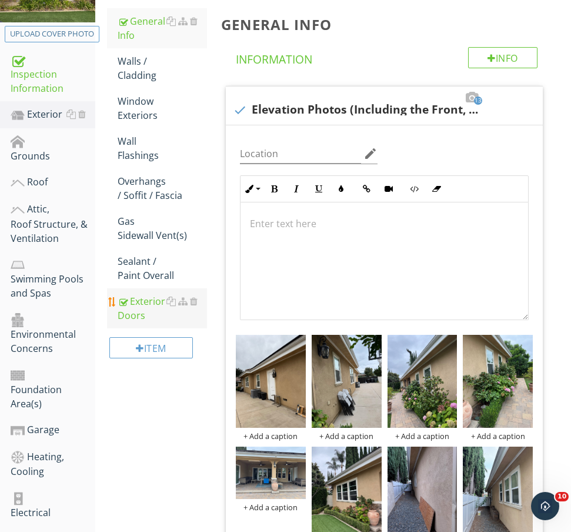
click at [141, 308] on div "Exterior Doors" at bounding box center [162, 308] width 89 height 28
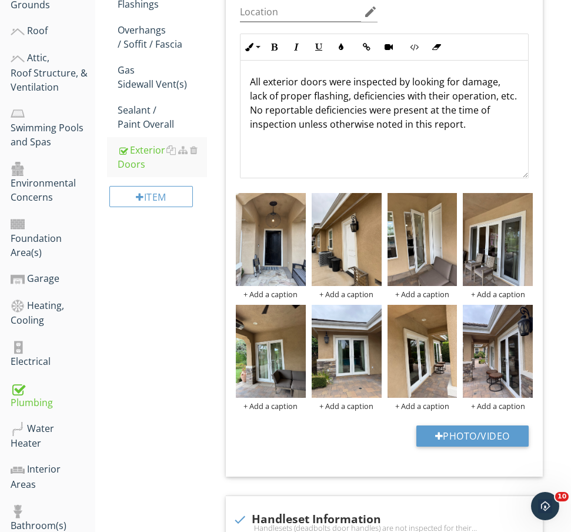
scroll to position [349, 0]
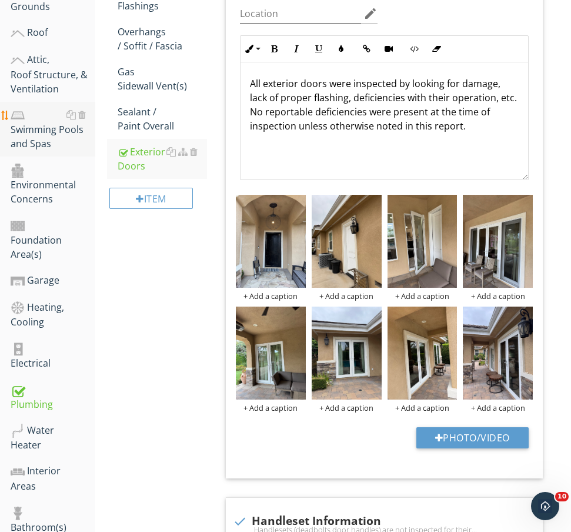
click at [44, 134] on div "Swimming Pools and Spas" at bounding box center [53, 130] width 85 height 44
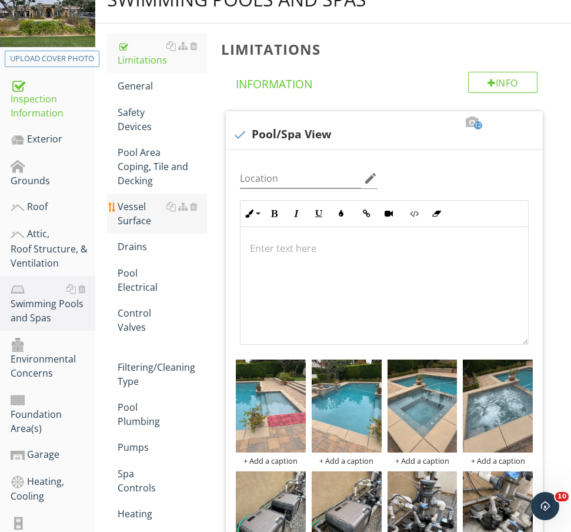
scroll to position [159, 0]
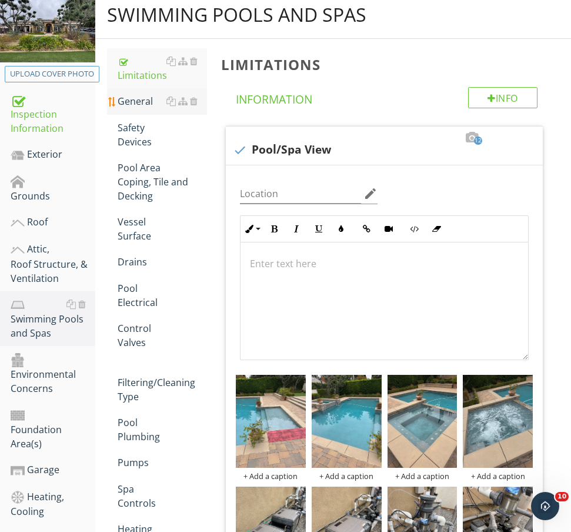
click at [144, 98] on div "General" at bounding box center [162, 101] width 89 height 14
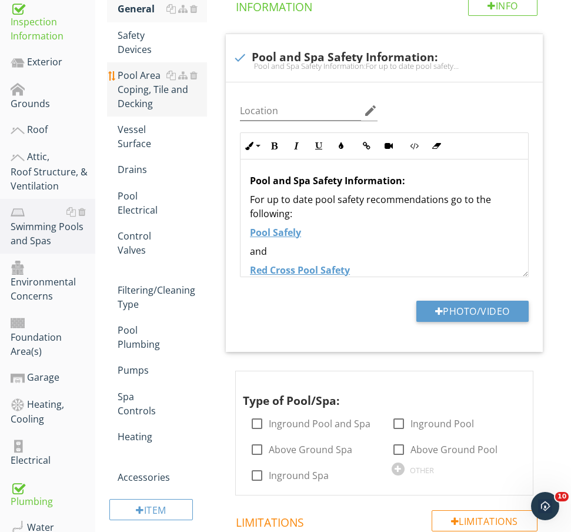
scroll to position [415, 0]
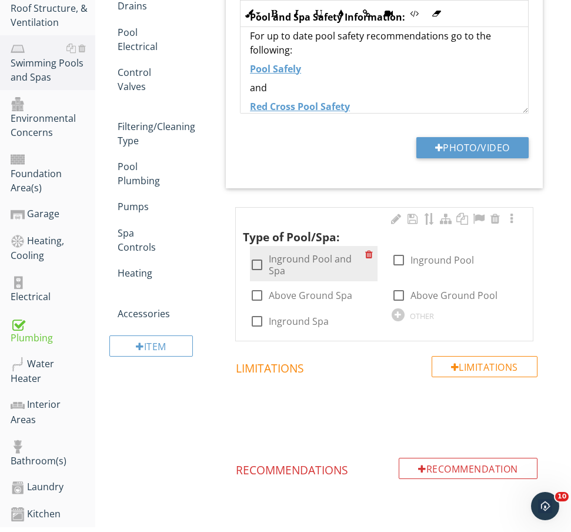
click at [315, 260] on label "Inground Pool and Spa" at bounding box center [317, 265] width 96 height 24
checkbox input "true"
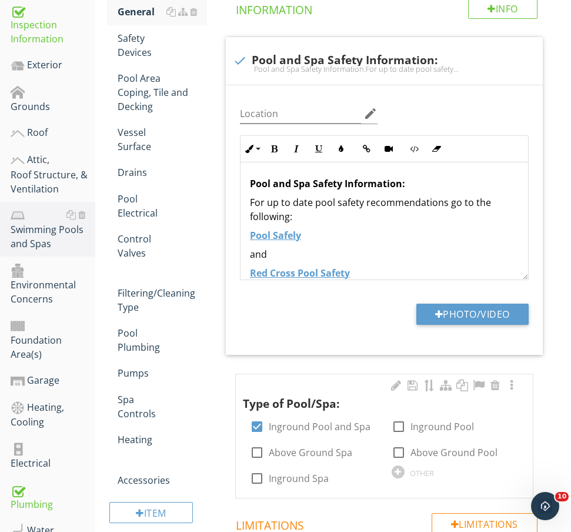
scroll to position [145, 0]
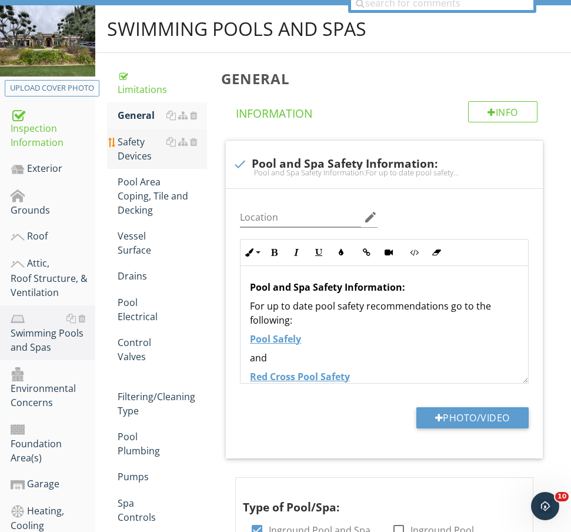
click at [145, 158] on div "Safety Devices" at bounding box center [162, 149] width 89 height 28
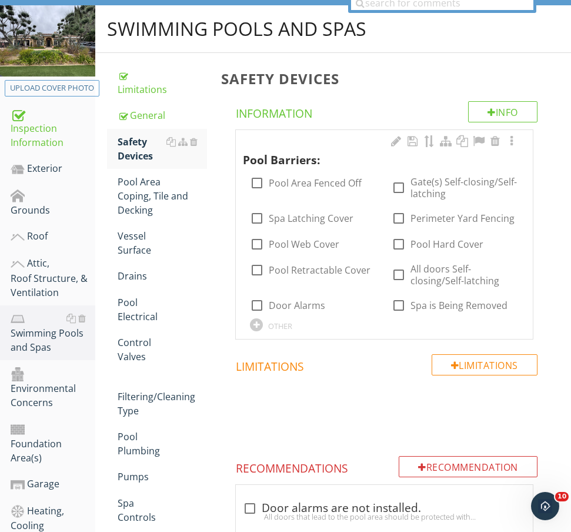
scroll to position [176, 1]
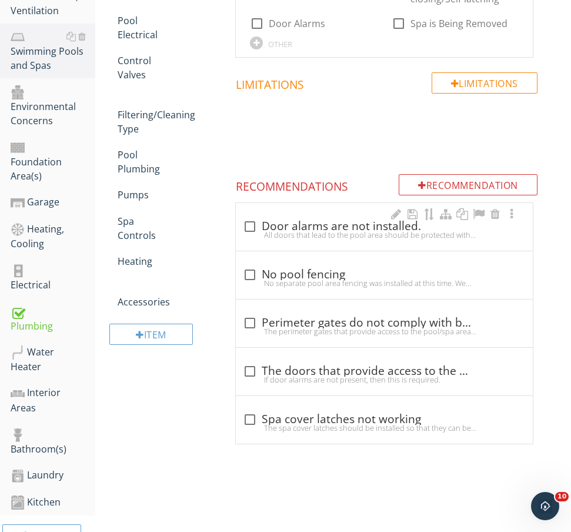
click at [326, 223] on div "check_box_outline_blank Door alarms are not installed." at bounding box center [384, 226] width 283 height 14
checkbox input "true"
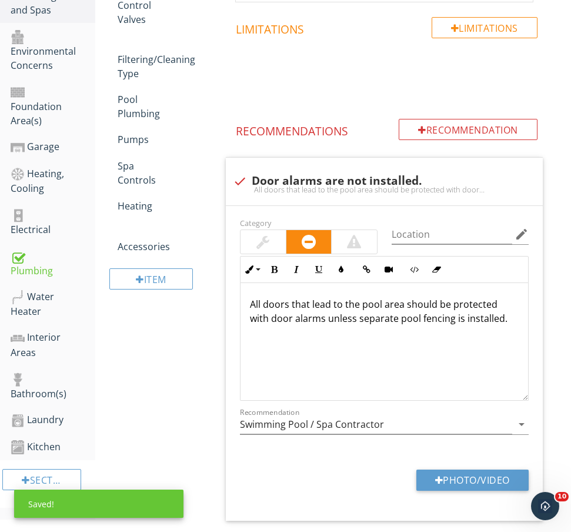
scroll to position [551, 0]
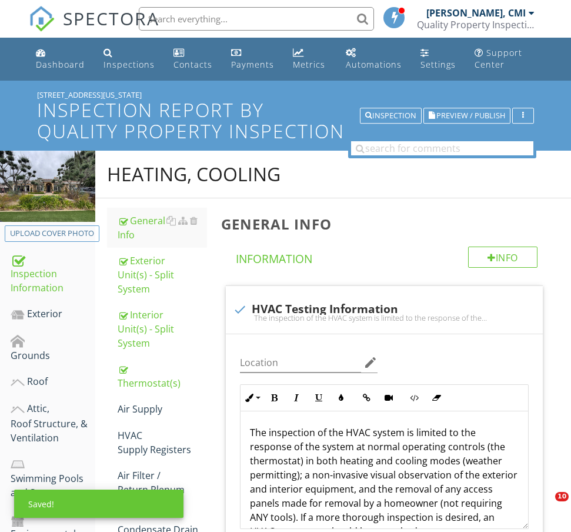
click at [145, 468] on div "Air Filter / Return Plenum" at bounding box center [162, 482] width 89 height 28
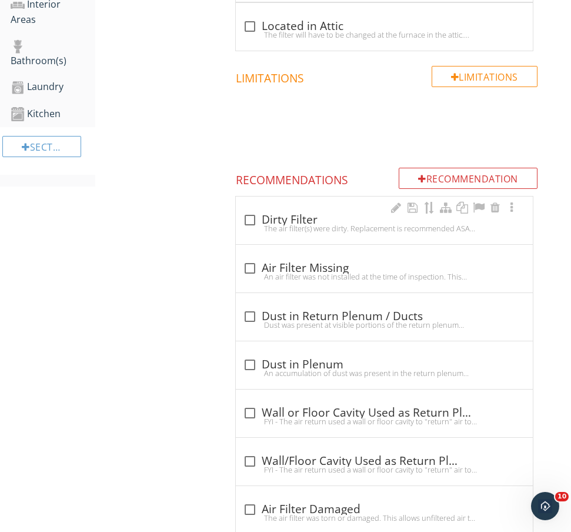
click at [289, 230] on div "The air filter(s) were dirty. Replacement is recommended ASAP, as dirty filters…" at bounding box center [384, 228] width 283 height 9
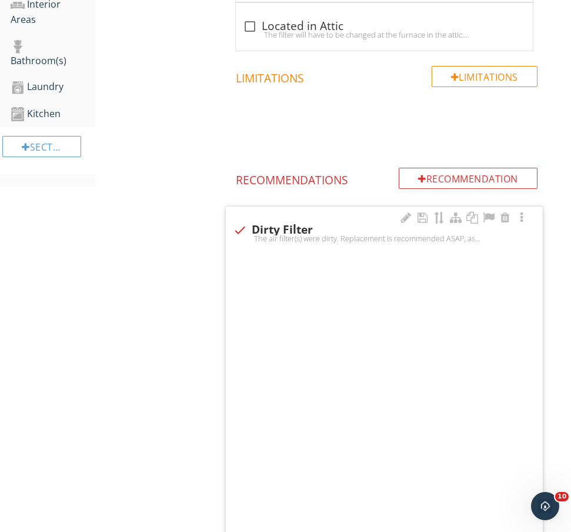
checkbox input "true"
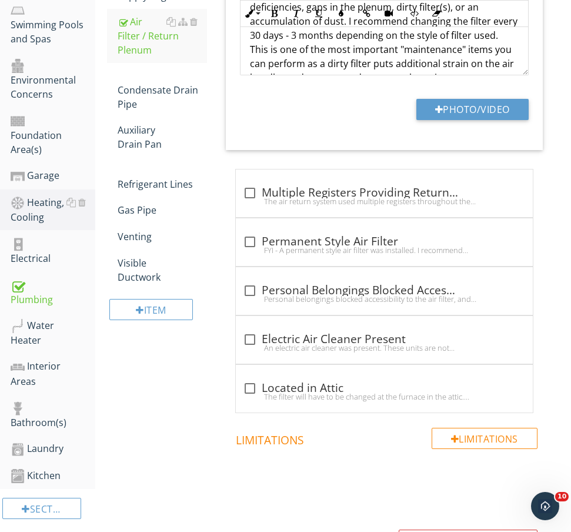
scroll to position [430, 0]
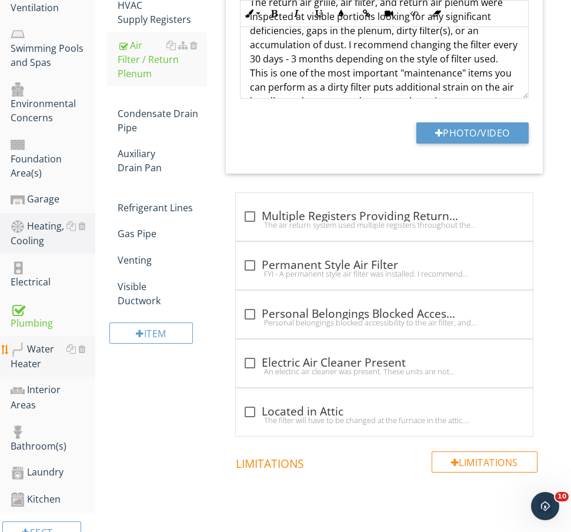
click at [34, 342] on div "Water Heater" at bounding box center [53, 356] width 85 height 29
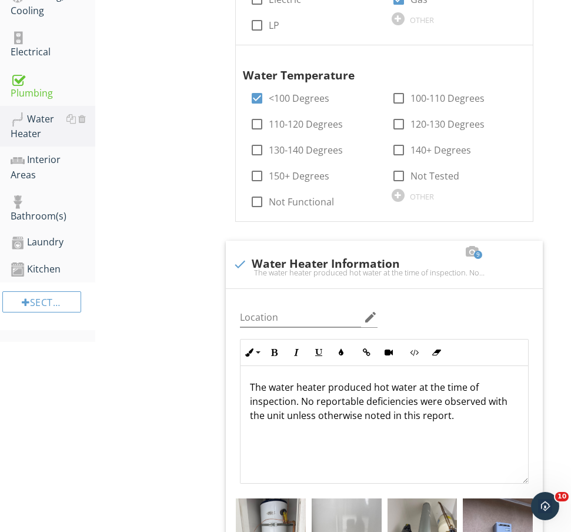
scroll to position [633, 0]
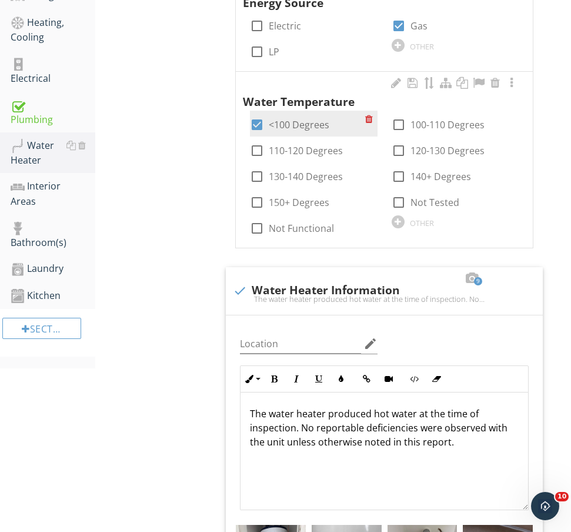
click at [297, 120] on label "<100 Degrees" at bounding box center [299, 125] width 61 height 12
checkbox input "false"
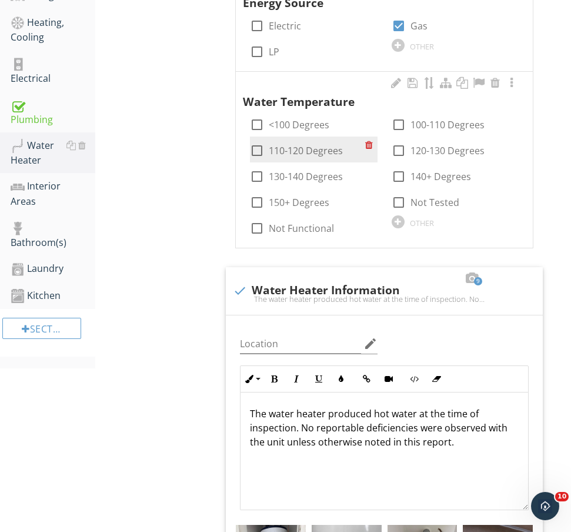
click at [302, 145] on label "110-120 Degrees" at bounding box center [306, 151] width 74 height 12
checkbox input "true"
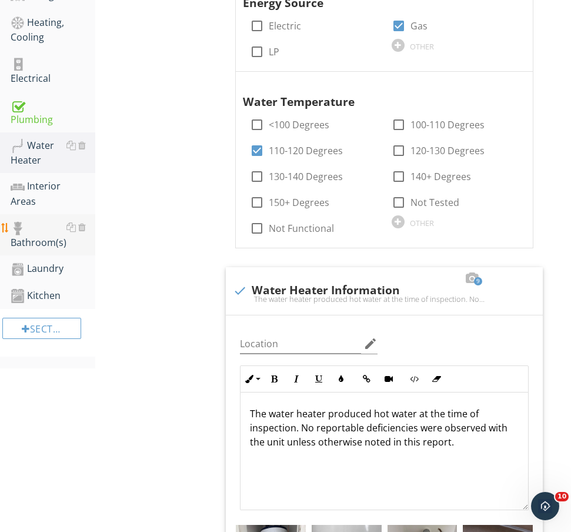
click at [30, 220] on div "Bathroom(s)" at bounding box center [53, 234] width 85 height 29
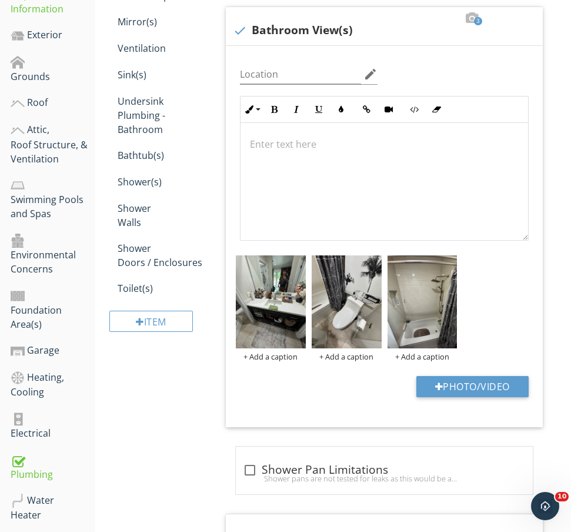
scroll to position [266, 0]
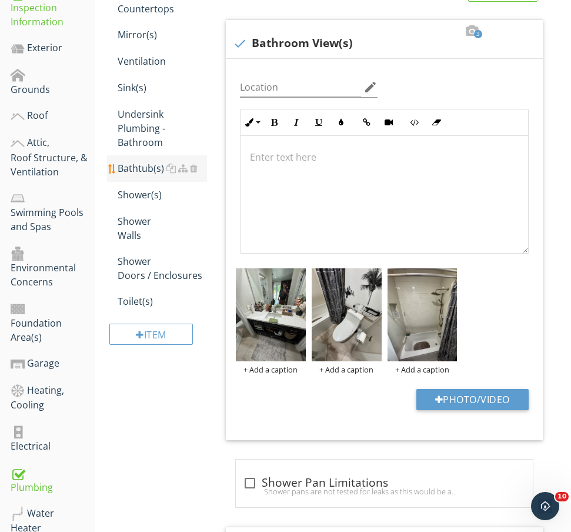
click at [144, 166] on div "Bathtub(s)" at bounding box center [162, 168] width 89 height 14
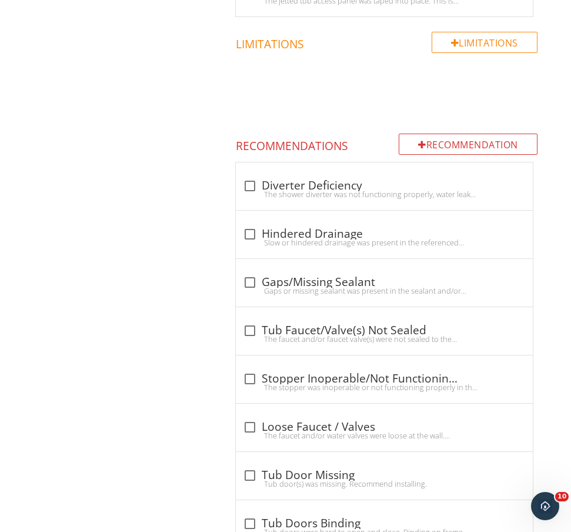
scroll to position [1521, 0]
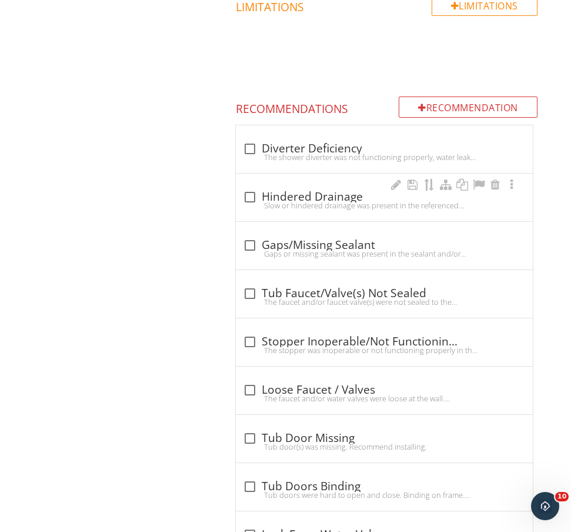
click at [302, 197] on div "check_box_outline_blank Hindered Drainage" at bounding box center [384, 197] width 283 height 14
checkbox input "true"
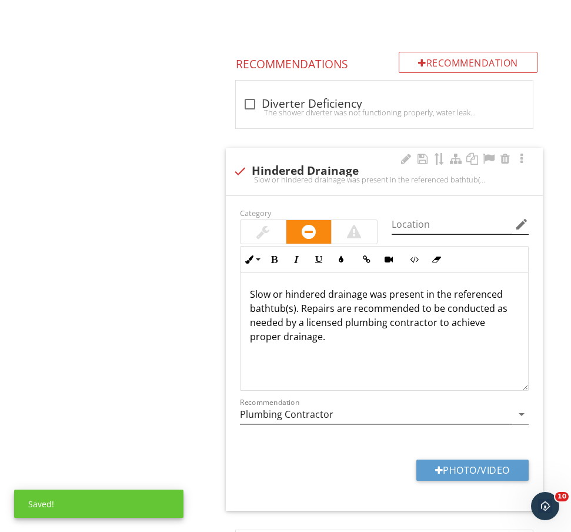
scroll to position [1572, 0]
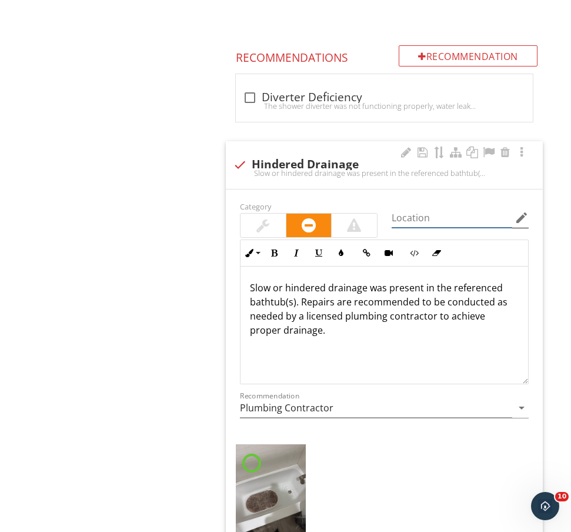
click at [442, 220] on input "Location" at bounding box center [452, 217] width 121 height 19
click at [441, 216] on input "guesthouse" at bounding box center [452, 217] width 121 height 19
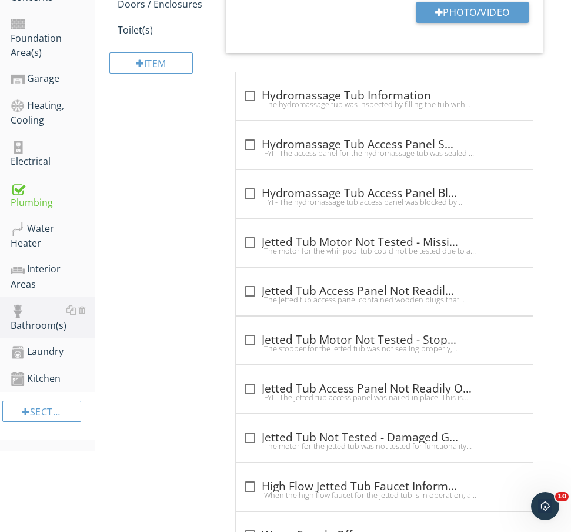
scroll to position [548, 0]
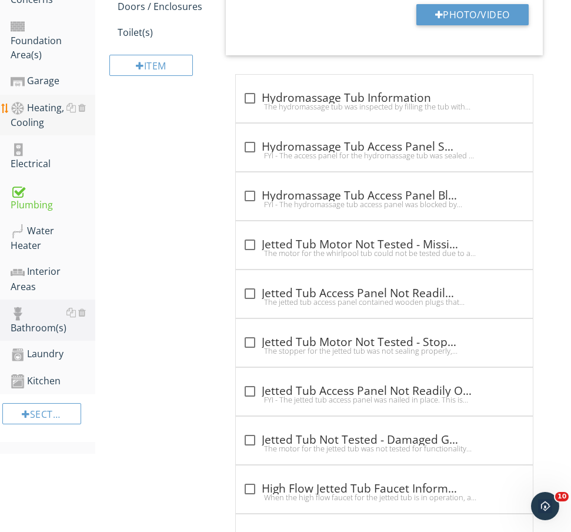
type input "guesthouse"
click at [42, 101] on div "Heating, Cooling" at bounding box center [53, 115] width 85 height 29
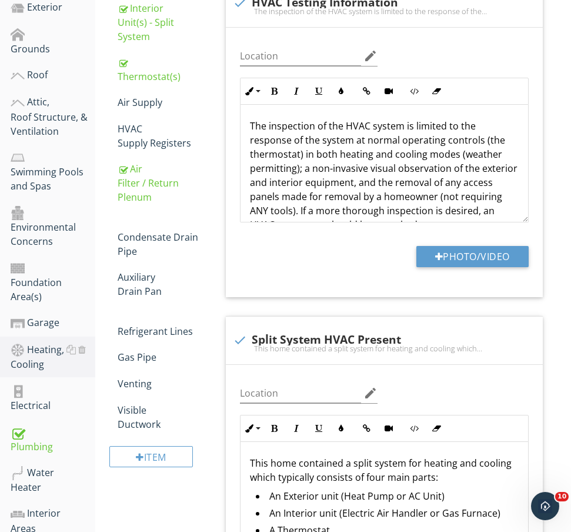
scroll to position [290, 0]
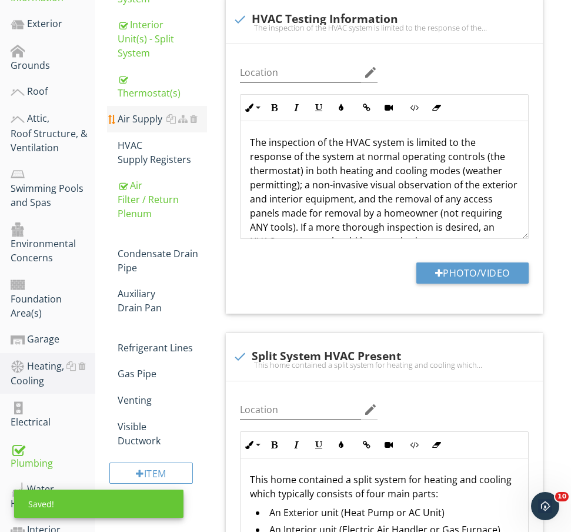
click at [156, 112] on div "Air Supply" at bounding box center [162, 119] width 89 height 14
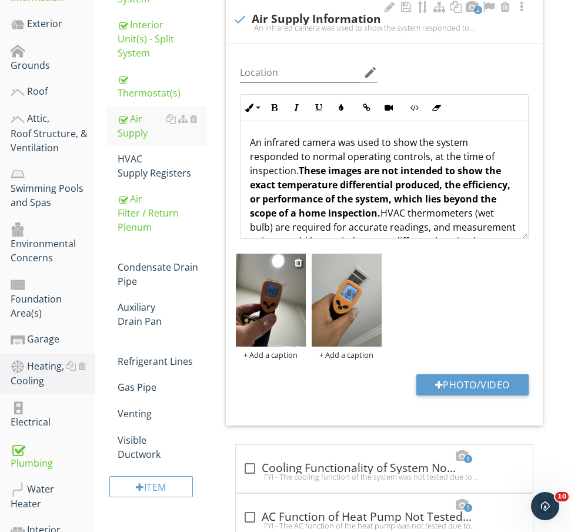
click at [274, 357] on div "+ Add a caption" at bounding box center [271, 354] width 70 height 9
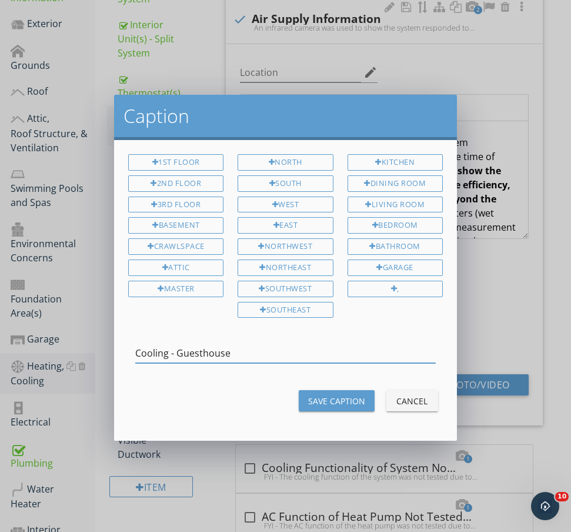
type input "Cooling - Guesthouse"
click at [324, 398] on div "Save Caption" at bounding box center [336, 401] width 57 height 12
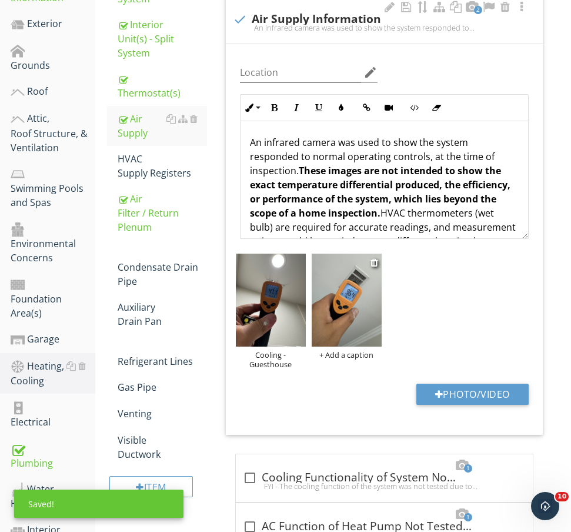
click at [364, 355] on div "+ Add a caption" at bounding box center [347, 354] width 70 height 9
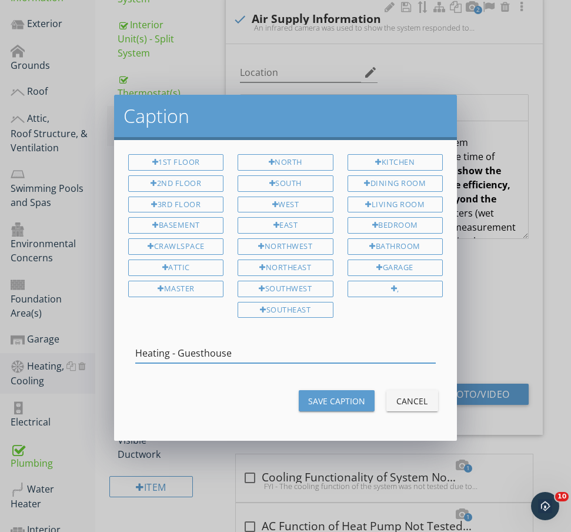
type input "Heating - Guesthouse"
click at [368, 397] on button "Save Caption" at bounding box center [337, 400] width 76 height 21
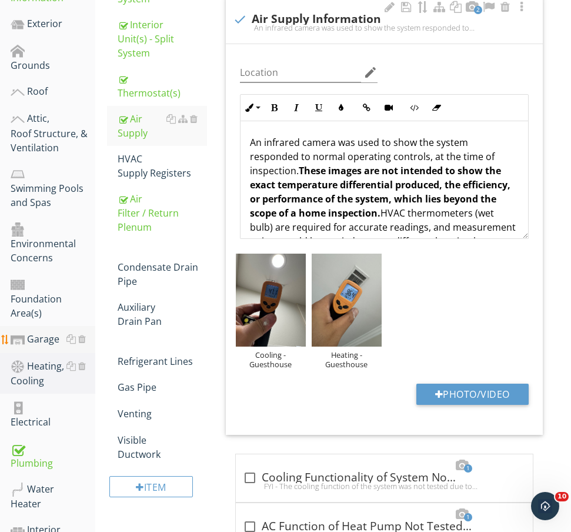
click at [48, 332] on div "Garage" at bounding box center [53, 339] width 85 height 15
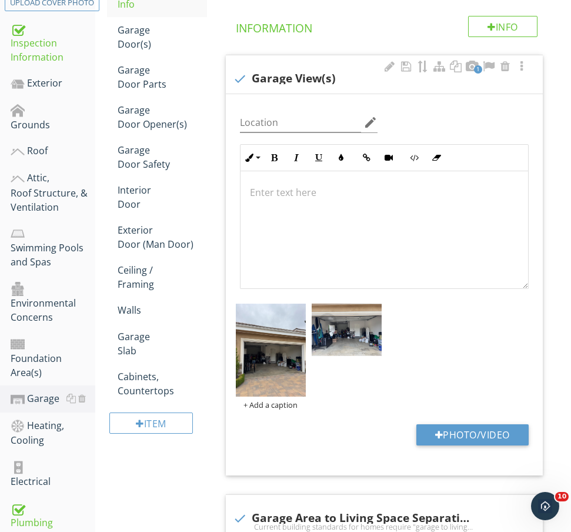
scroll to position [124, 0]
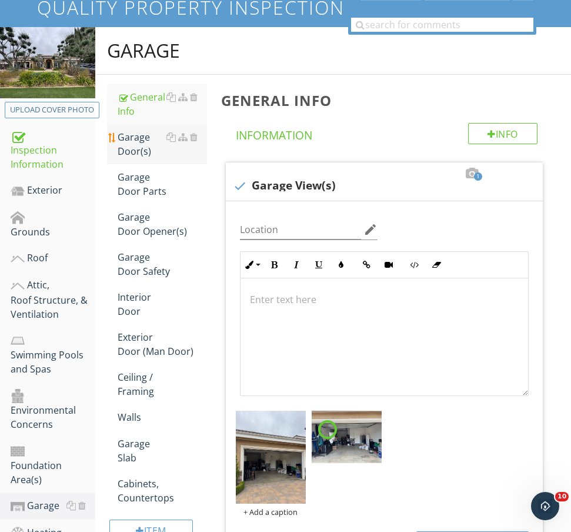
click at [141, 146] on div "Garage Door(s)" at bounding box center [162, 144] width 89 height 28
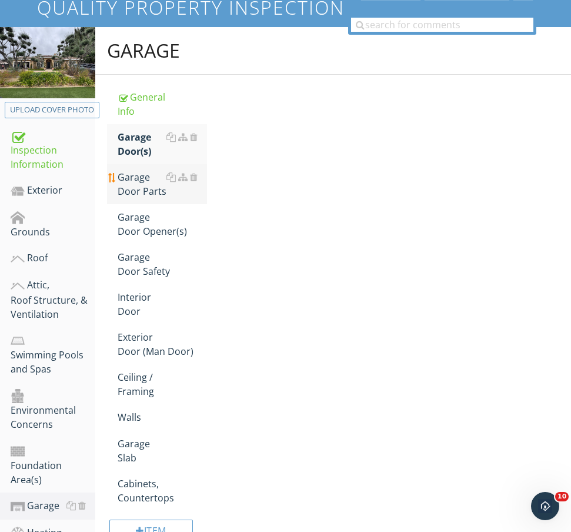
click at [144, 183] on div "Garage Door Parts" at bounding box center [162, 184] width 89 height 28
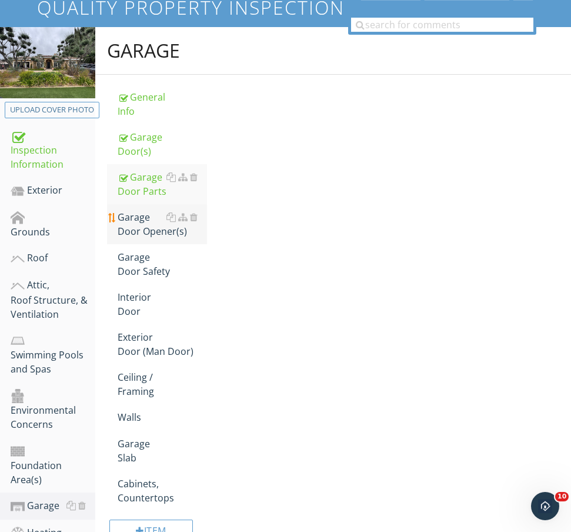
click at [148, 238] on link "Garage Door Opener(s)" at bounding box center [162, 224] width 89 height 40
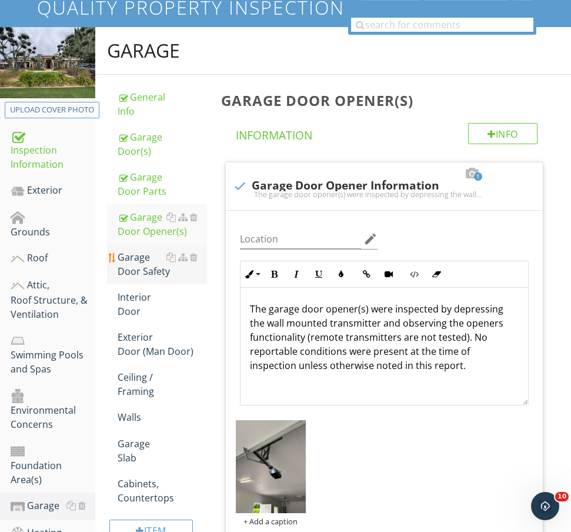
click at [132, 268] on div "Garage Door Safety" at bounding box center [162, 264] width 89 height 28
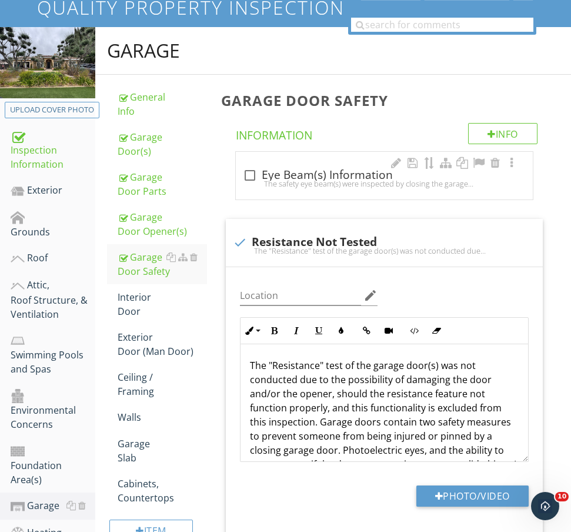
click at [274, 181] on div "The safety eye beam(s) were inspected by closing the garage door and "breaking"…" at bounding box center [384, 183] width 283 height 9
checkbox input "true"
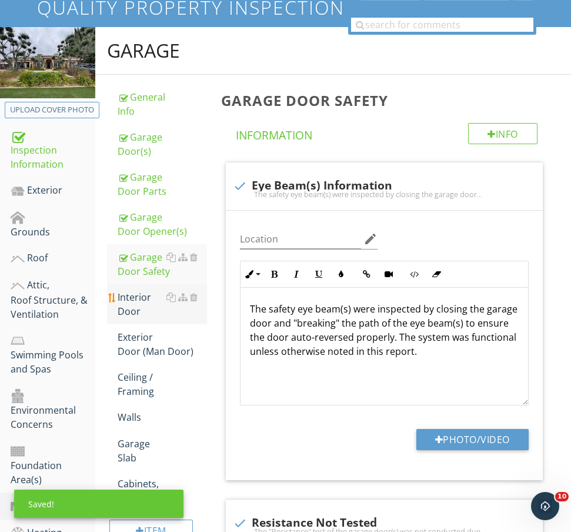
click at [135, 306] on div "Interior Door" at bounding box center [162, 304] width 89 height 28
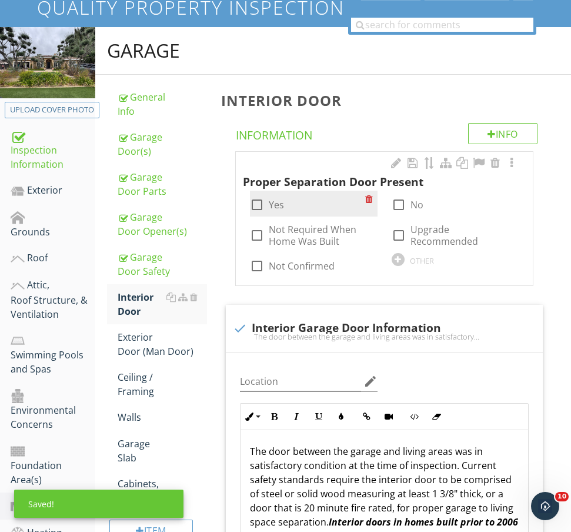
click at [281, 195] on div "check_box_outline_blank Yes" at bounding box center [307, 203] width 115 height 16
click at [280, 199] on label "Yes" at bounding box center [276, 205] width 15 height 12
checkbox input "true"
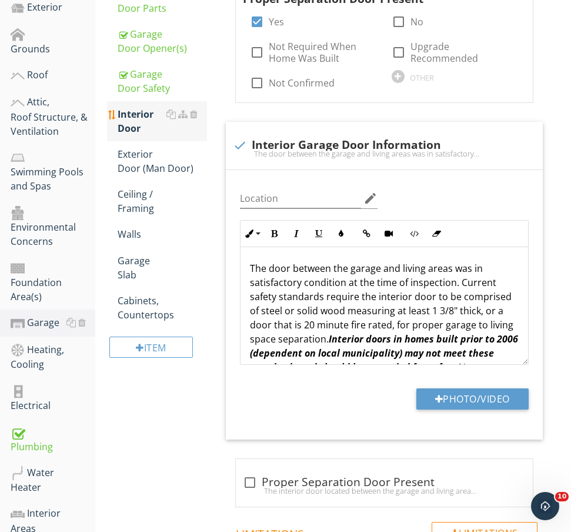
scroll to position [307, 0]
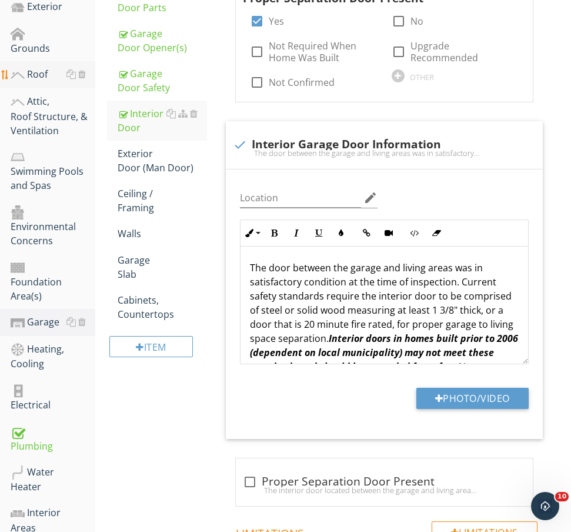
click at [53, 67] on div "Roof" at bounding box center [53, 74] width 85 height 15
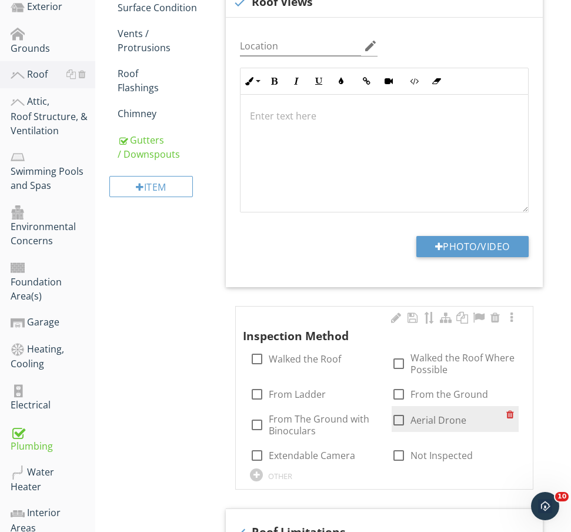
click at [416, 416] on label "Aerial Drone" at bounding box center [439, 420] width 56 height 12
checkbox input "true"
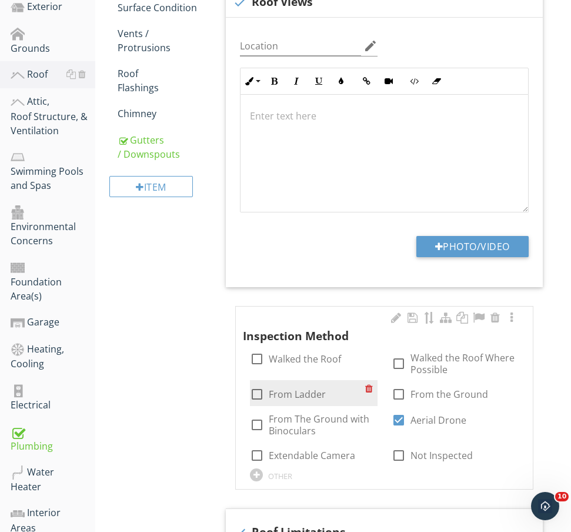
scroll to position [175, 0]
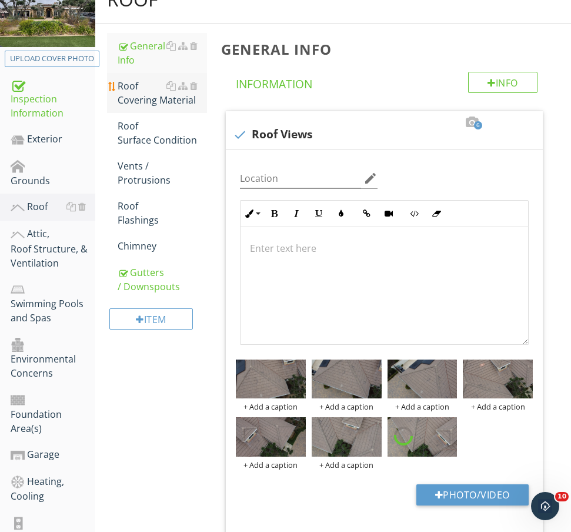
click at [148, 95] on div "Roof Covering Material" at bounding box center [162, 93] width 89 height 28
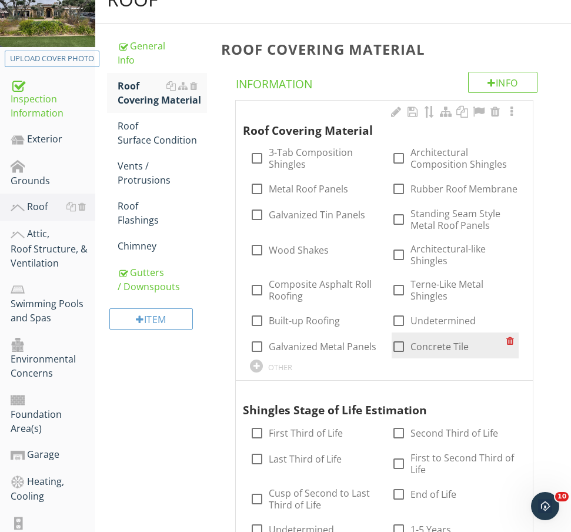
click at [395, 345] on div at bounding box center [399, 346] width 20 height 20
checkbox input "true"
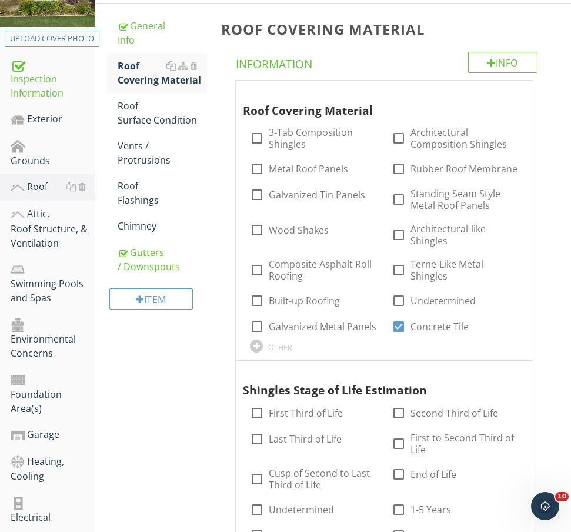
scroll to position [347, 0]
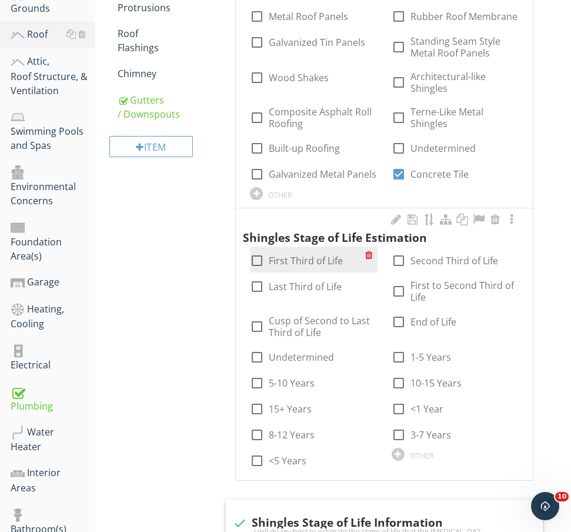
click at [288, 255] on label "First Third of Life" at bounding box center [306, 261] width 74 height 12
checkbox input "true"
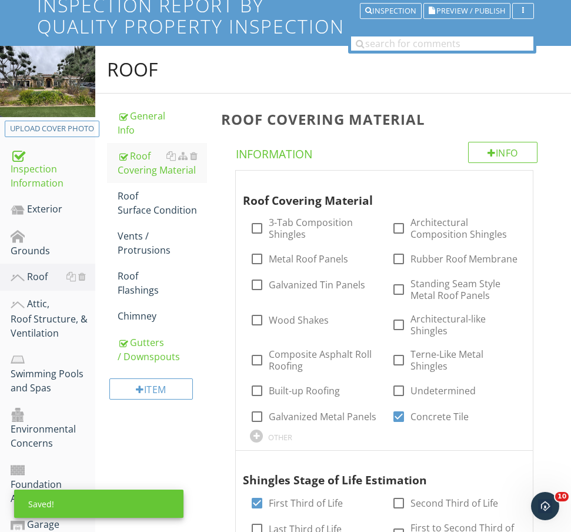
scroll to position [37, 0]
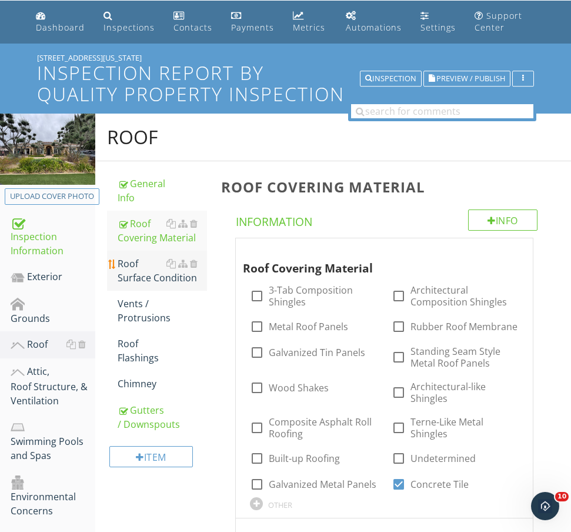
click at [139, 267] on div "Roof Surface Condition" at bounding box center [162, 270] width 89 height 28
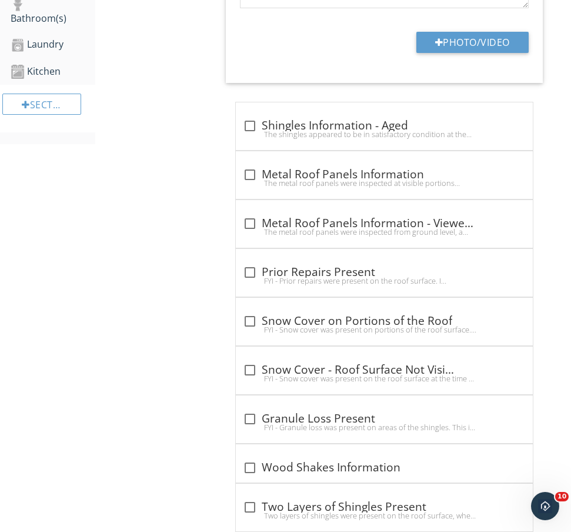
scroll to position [900, 0]
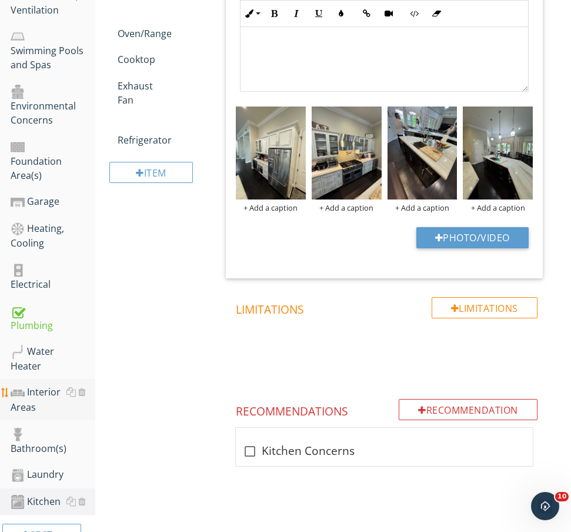
scroll to position [427, 0]
click at [28, 385] on div "Interior Areas" at bounding box center [53, 399] width 85 height 29
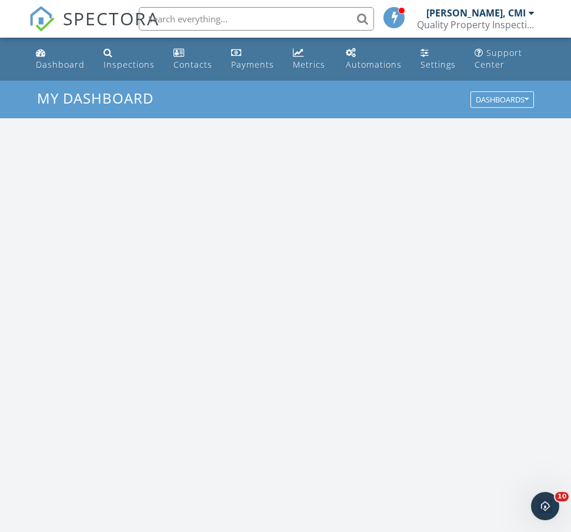
scroll to position [2012, 572]
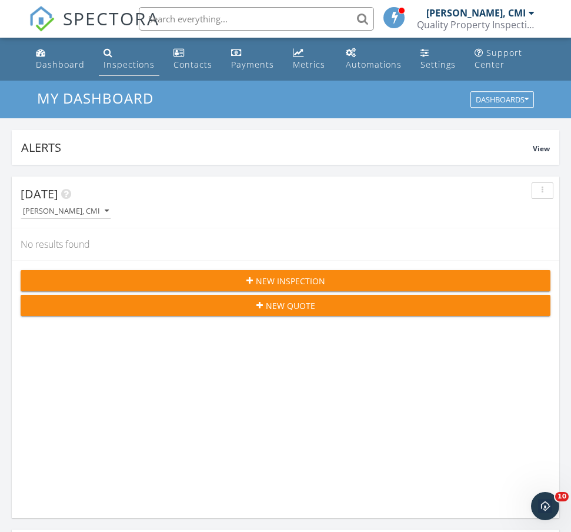
click at [131, 66] on div "Inspections" at bounding box center [129, 64] width 51 height 11
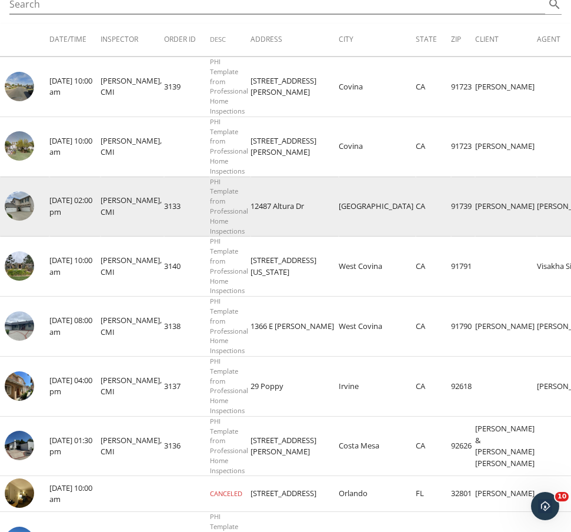
scroll to position [194, 0]
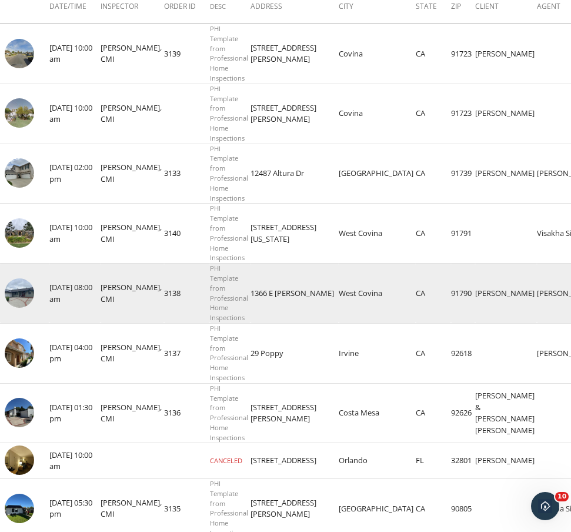
click at [24, 288] on img at bounding box center [19, 292] width 29 height 29
click at [15, 284] on img at bounding box center [19, 292] width 29 height 29
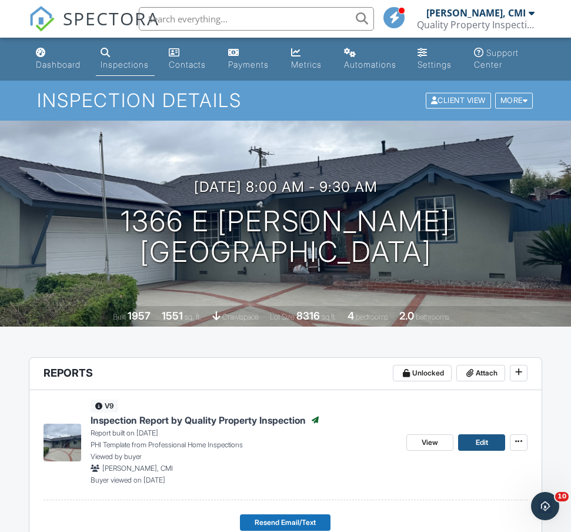
click at [469, 436] on link "Edit" at bounding box center [481, 442] width 47 height 16
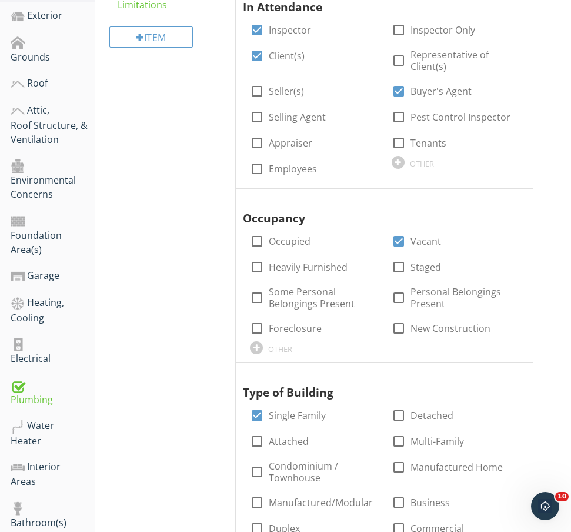
scroll to position [392, 0]
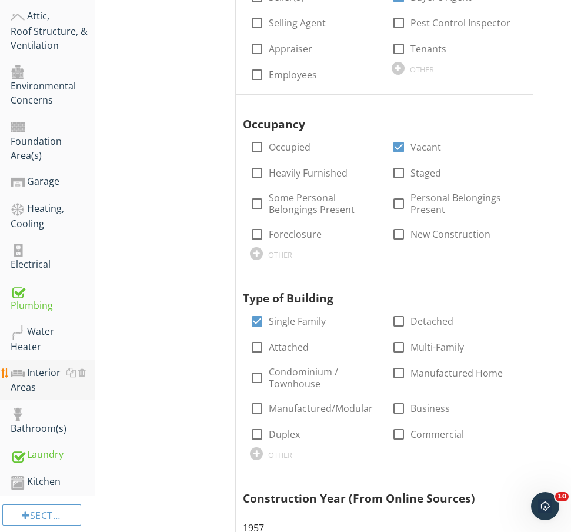
click at [29, 365] on div "Interior Areas" at bounding box center [53, 379] width 85 height 29
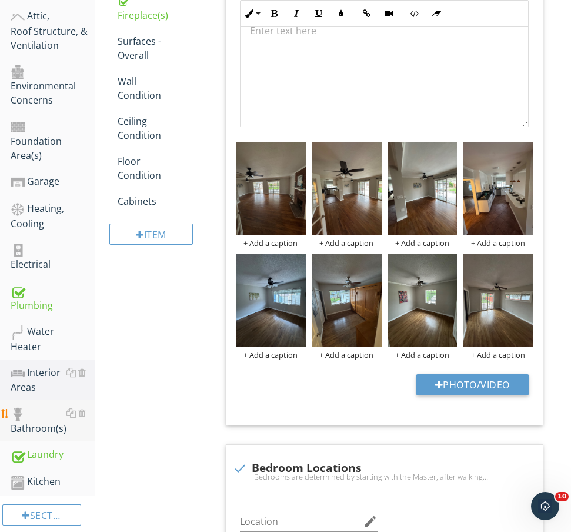
click at [39, 406] on div "Bathroom(s)" at bounding box center [53, 420] width 85 height 29
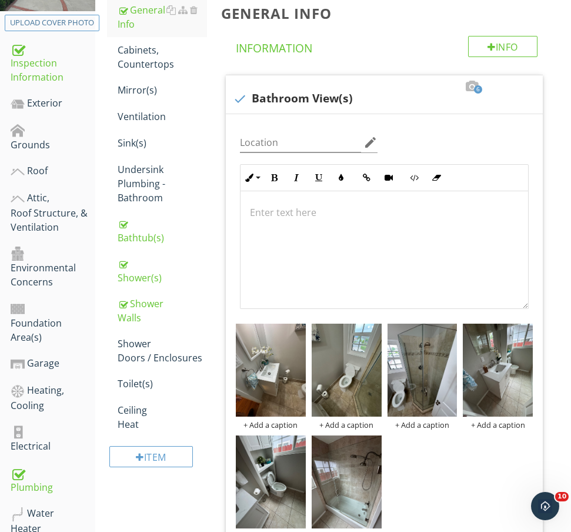
scroll to position [188, 0]
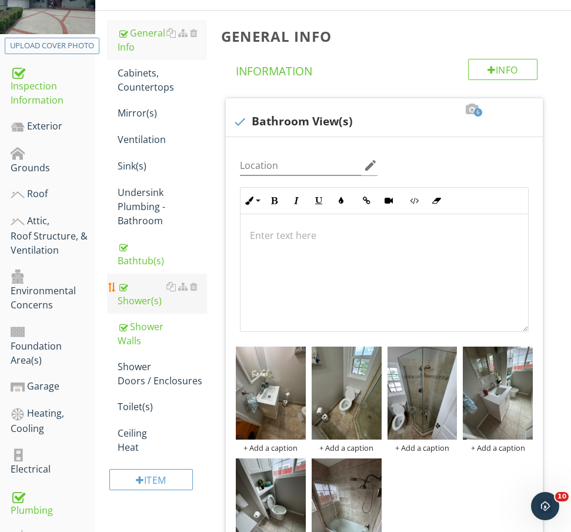
click at [141, 303] on div "Shower(s)" at bounding box center [162, 293] width 89 height 28
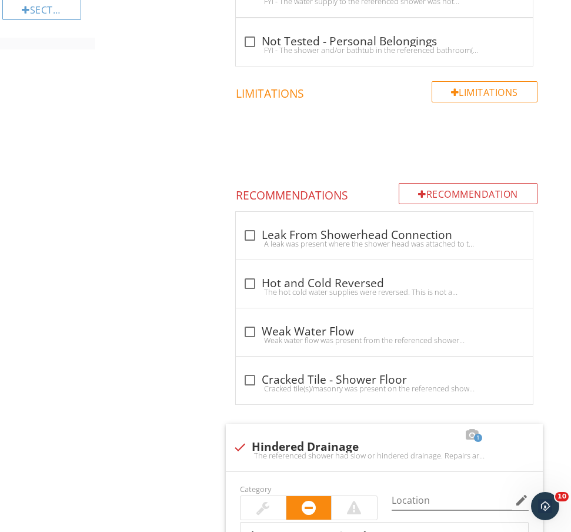
scroll to position [993, 0]
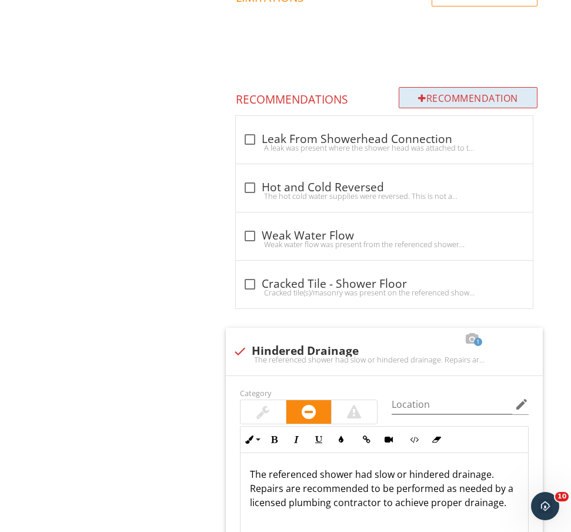
click at [437, 94] on div "Recommendation" at bounding box center [468, 97] width 139 height 21
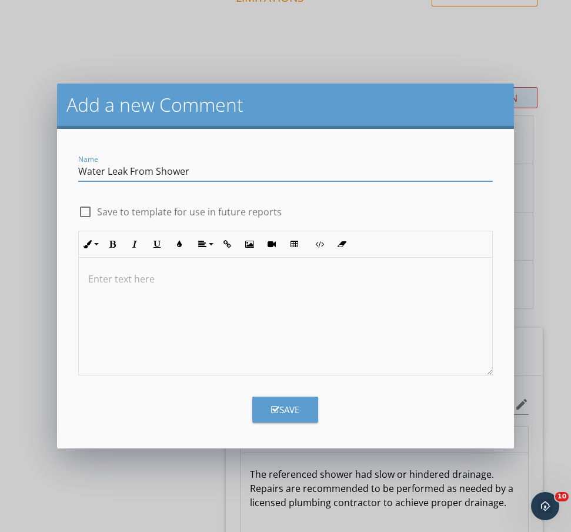
type input "Water Leak From Shower"
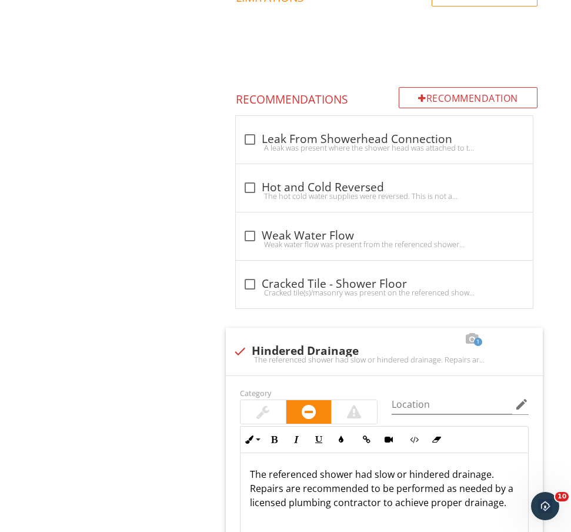
click at [128, 71] on div "Add a new Comment Name Water Leak From Shower check_box_outline_blank Save to t…" at bounding box center [285, 266] width 571 height 532
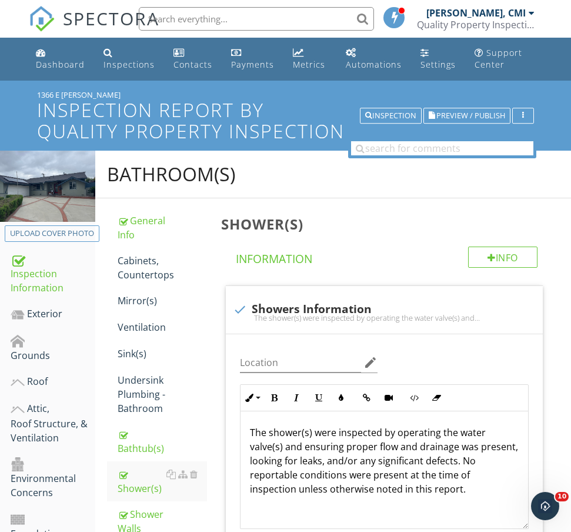
scroll to position [0, 0]
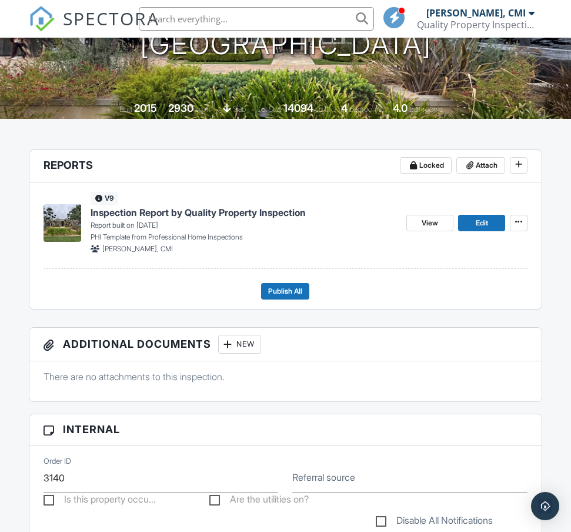
scroll to position [191, 0]
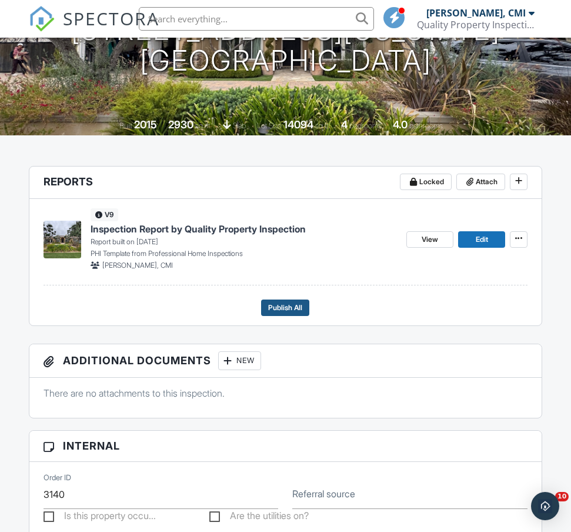
click at [302, 309] on span "Publish All" at bounding box center [285, 308] width 34 height 12
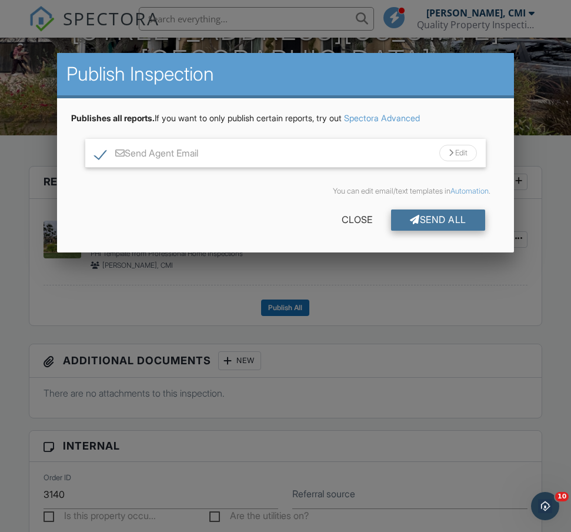
click at [415, 224] on div at bounding box center [415, 219] width 10 height 9
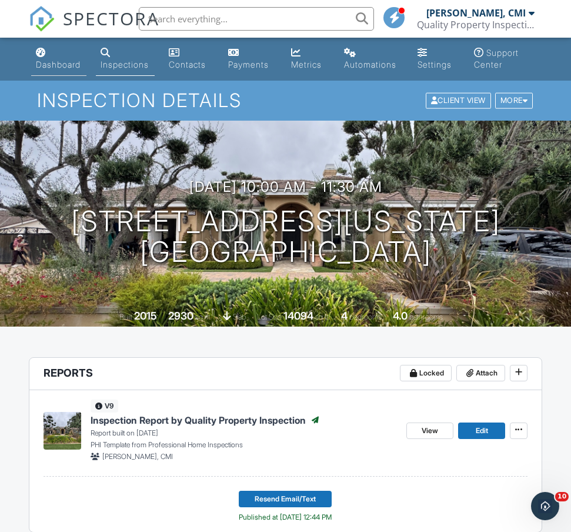
click at [58, 52] on link "Dashboard" at bounding box center [59, 59] width 56 height 34
